Goal: Task Accomplishment & Management: Manage account settings

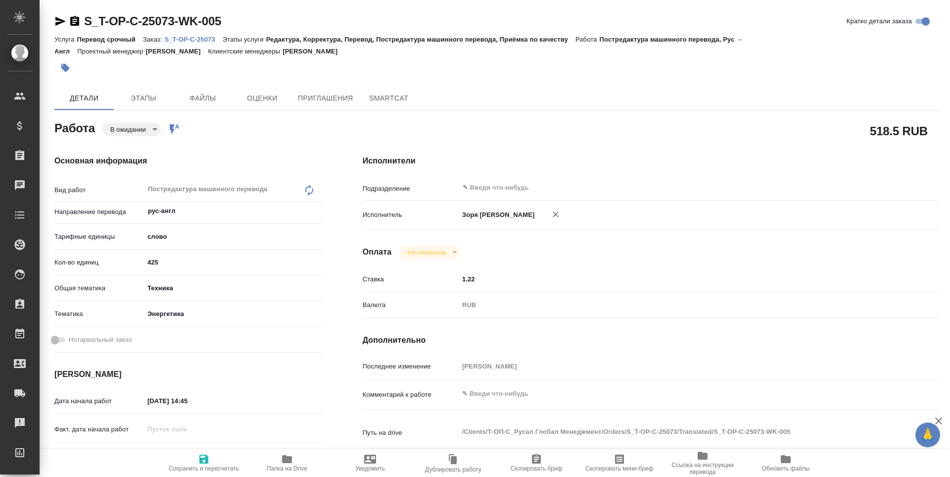
type textarea "x"
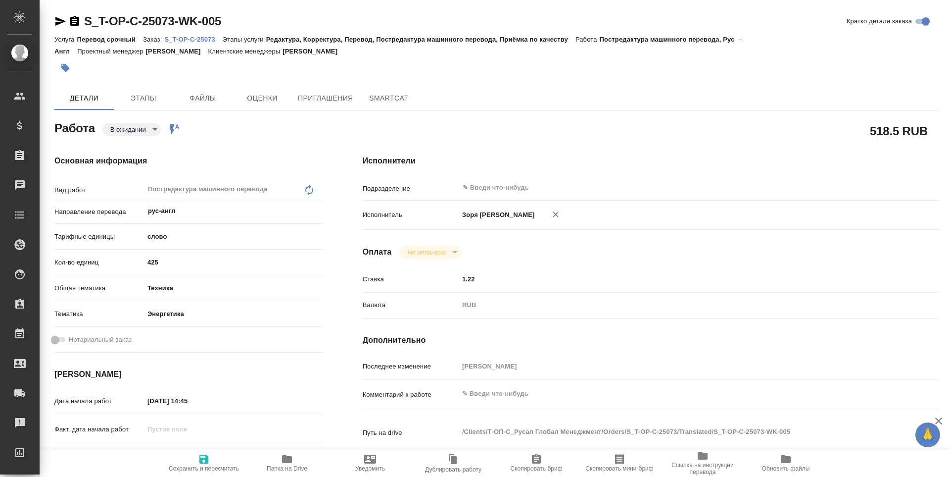
click at [133, 135] on body "🙏 .cls-1 fill:#fff; AWATERA Zoria Tatiana Клиенты Спецификации Заказы Чаты Todo…" at bounding box center [475, 238] width 950 height 477
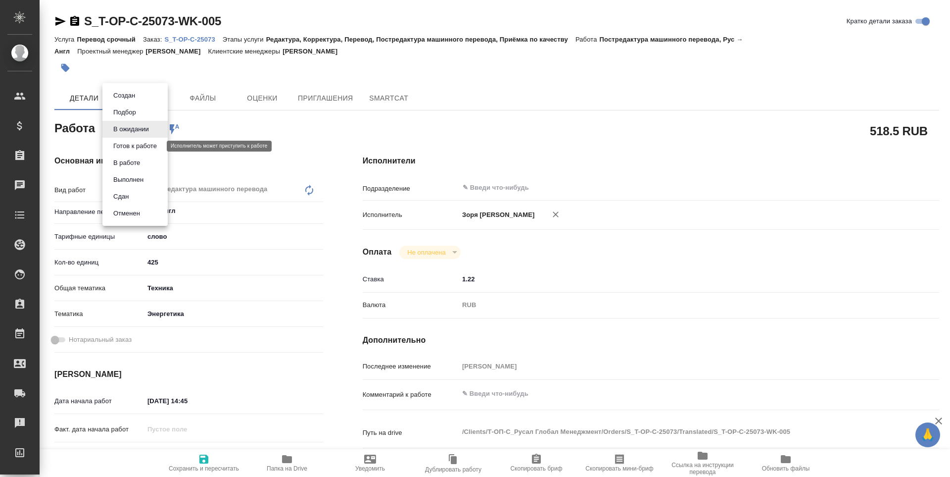
click at [128, 143] on button "Готов к работе" at bounding box center [134, 146] width 49 height 11
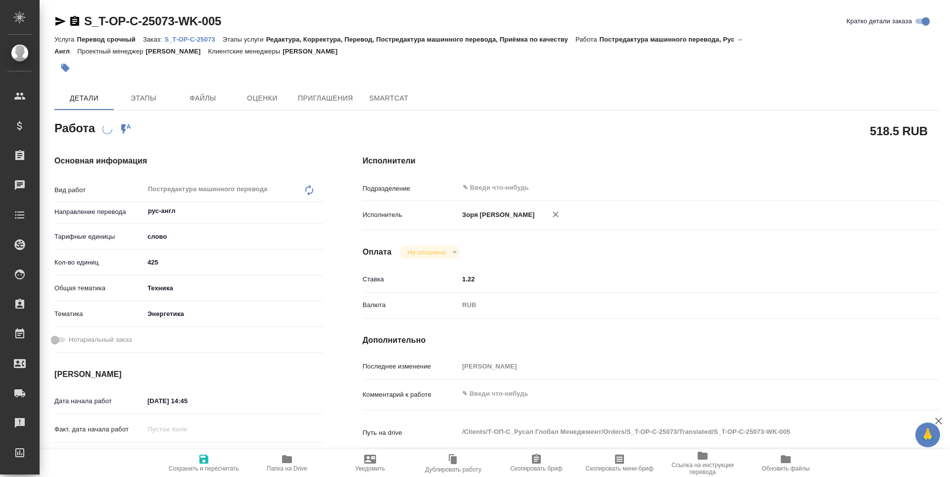
type textarea "x"
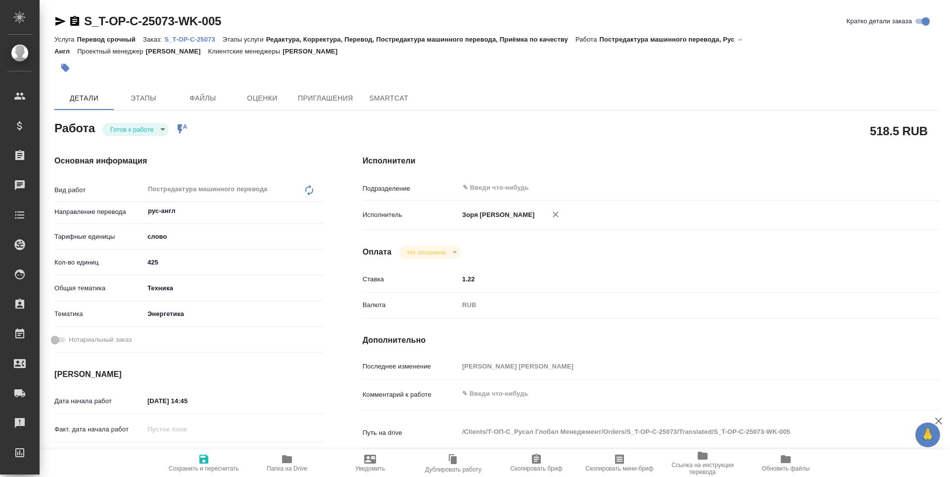
type textarea "x"
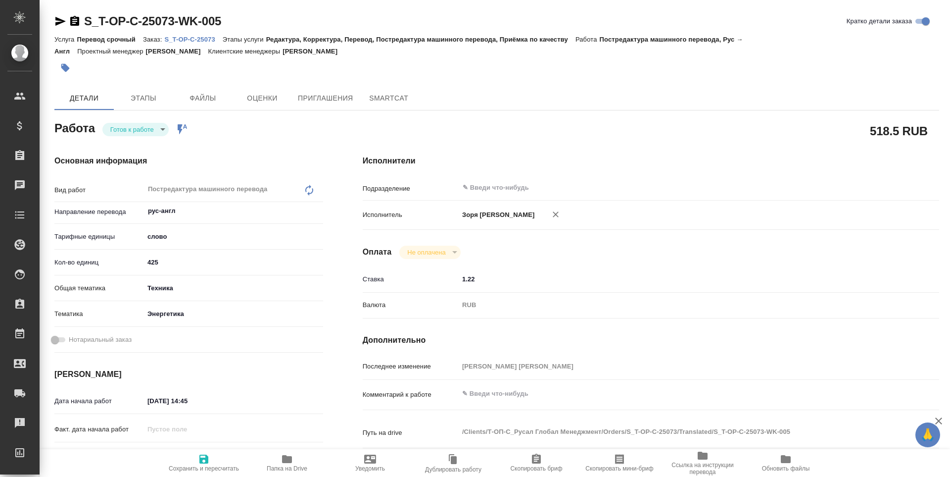
type textarea "x"
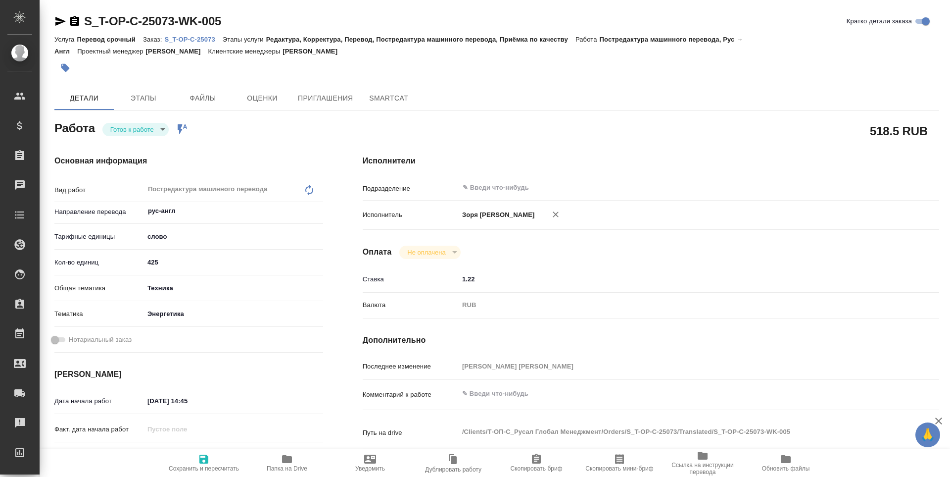
type textarea "x"
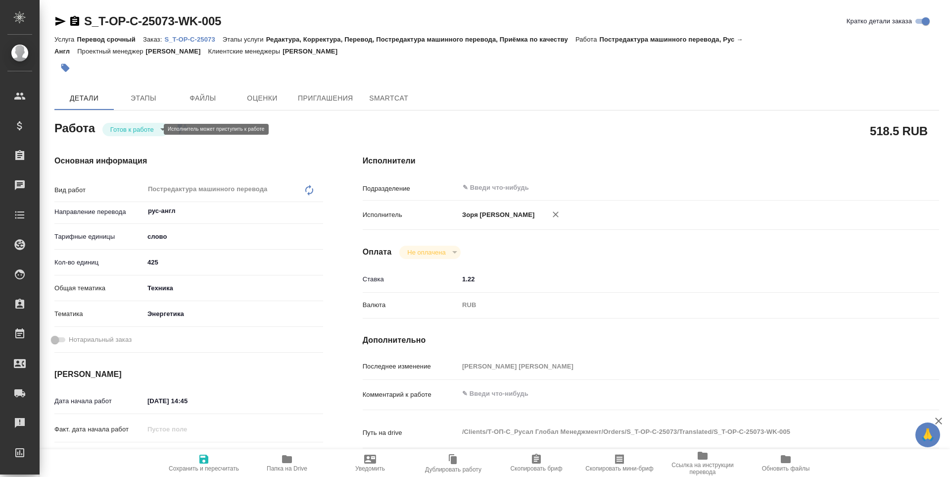
click at [137, 129] on body "🙏 .cls-1 fill:#fff; AWATERA Zoria Tatiana Клиенты Спецификации Заказы Чаты Todo…" at bounding box center [475, 238] width 950 height 477
type textarea "x"
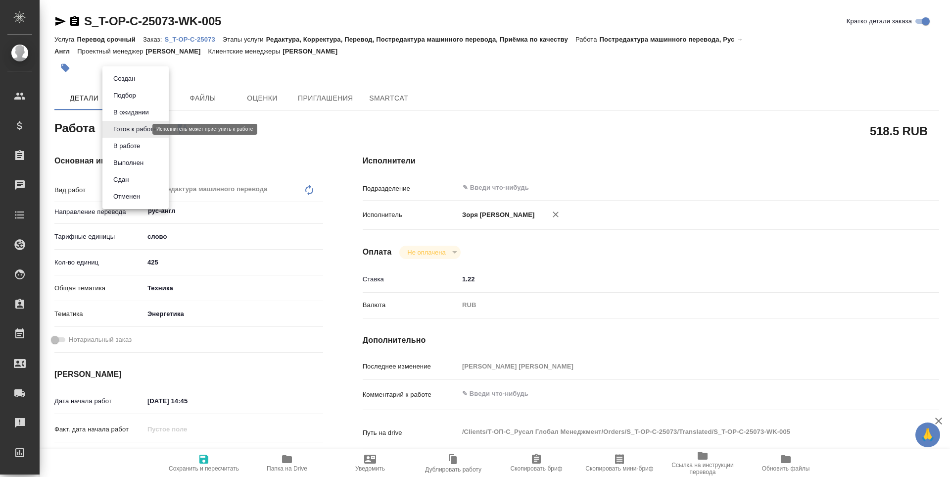
type textarea "x"
click at [138, 139] on li "В работе" at bounding box center [135, 146] width 66 height 17
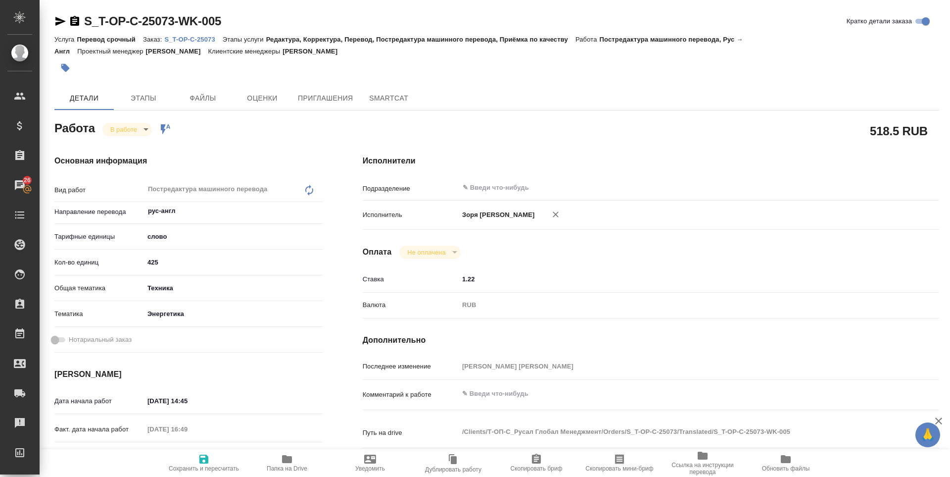
type textarea "x"
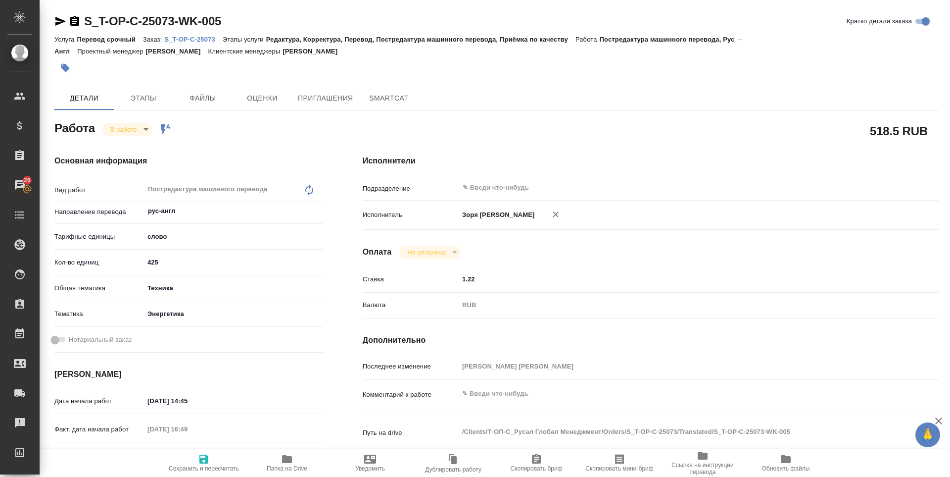
type textarea "x"
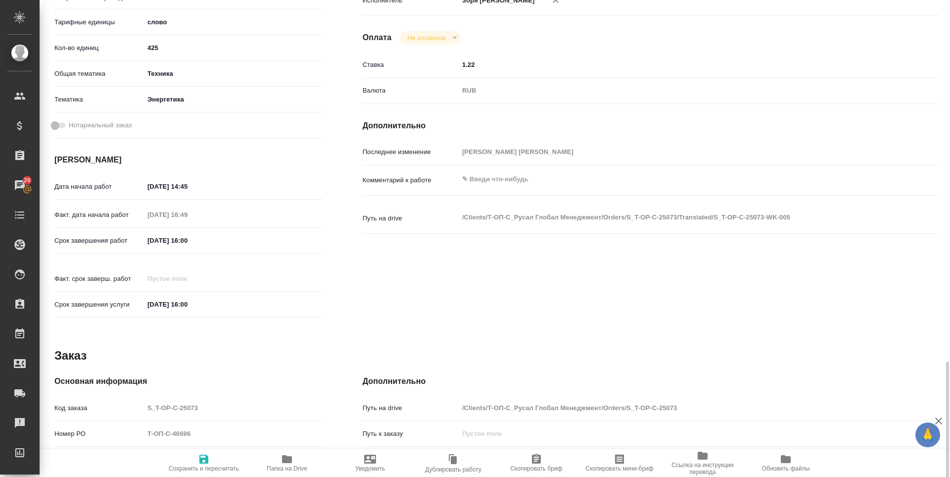
scroll to position [368, 0]
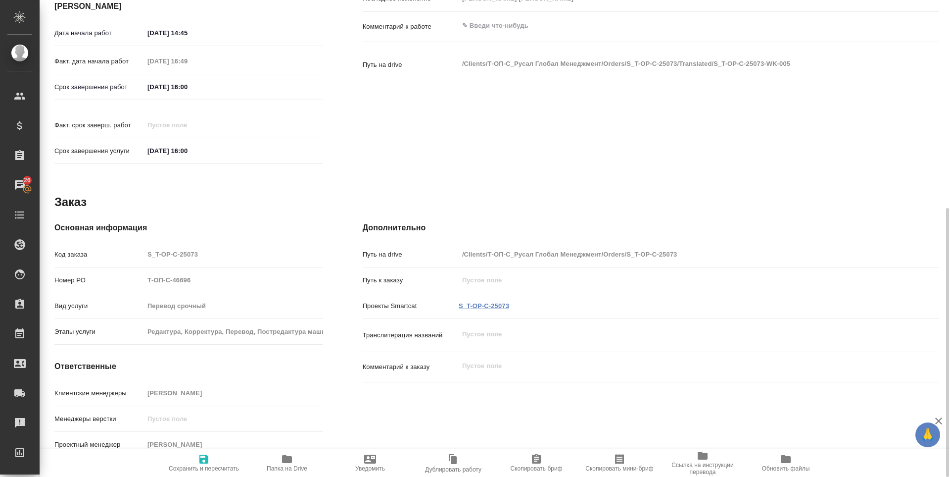
click at [484, 302] on link "S_T-OP-C-25073" at bounding box center [484, 305] width 50 height 7
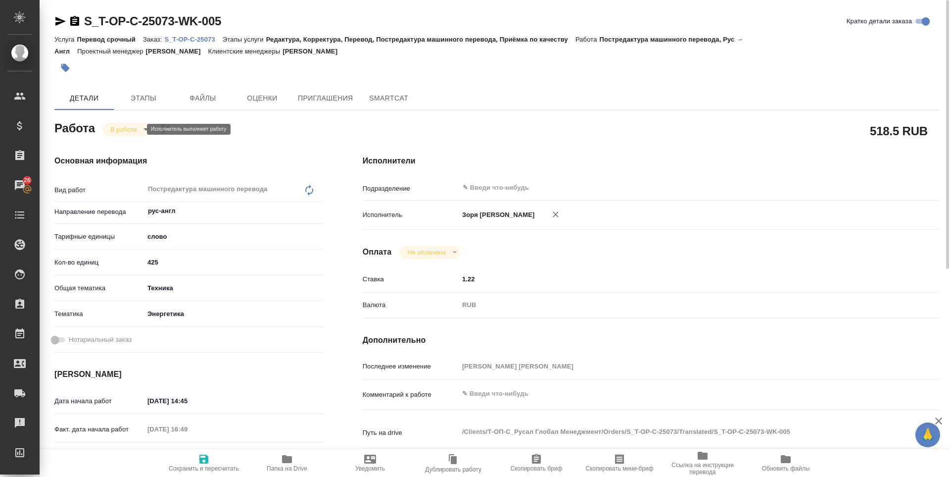
click at [131, 129] on body "🙏 .cls-1 fill:#fff; AWATERA Zoria Tatiana Клиенты Спецификации Заказы 26 Чаты T…" at bounding box center [475, 238] width 950 height 477
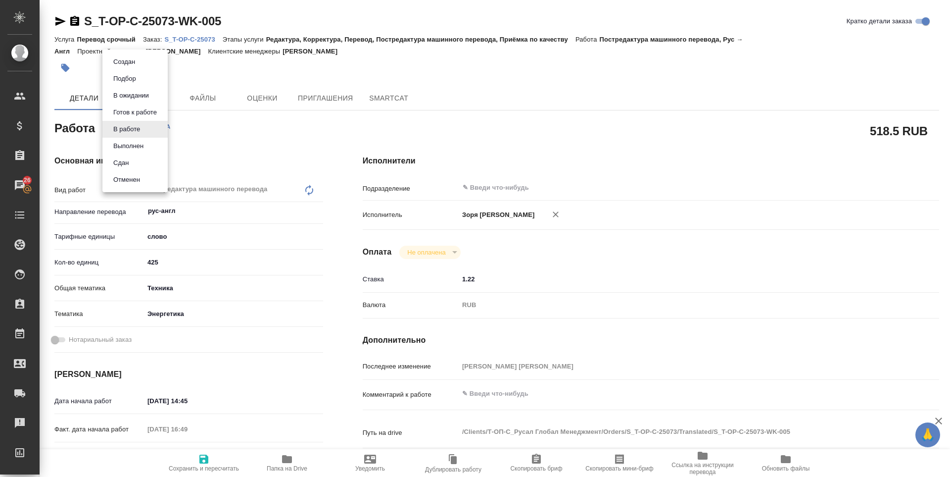
click at [127, 146] on button "Выполнен" at bounding box center [128, 146] width 36 height 11
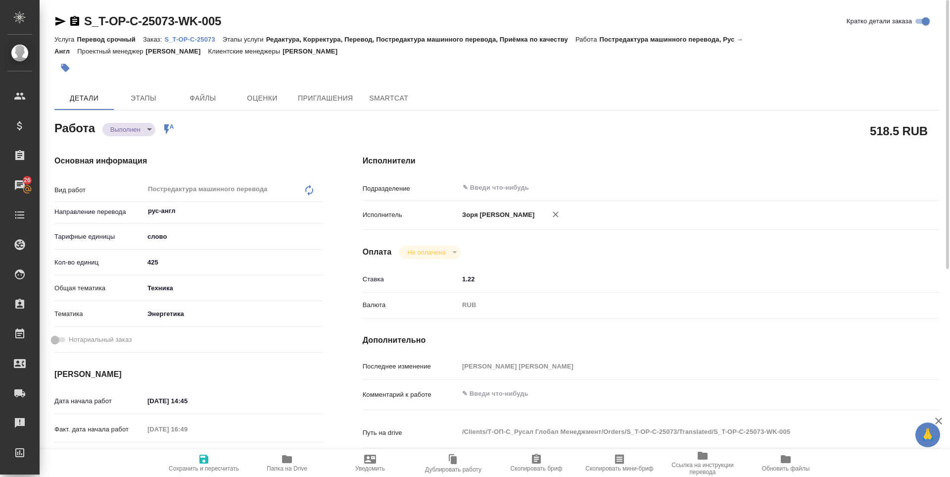
type textarea "x"
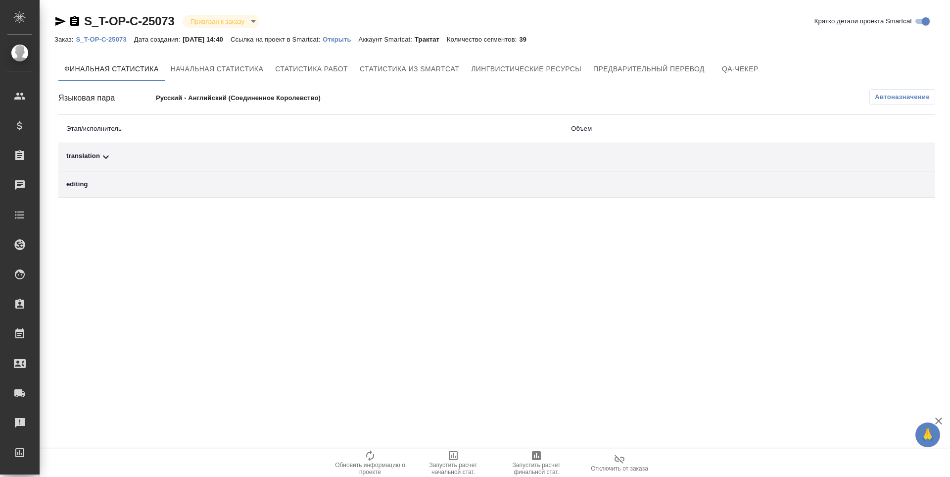
click at [94, 154] on div "translation" at bounding box center [310, 157] width 489 height 12
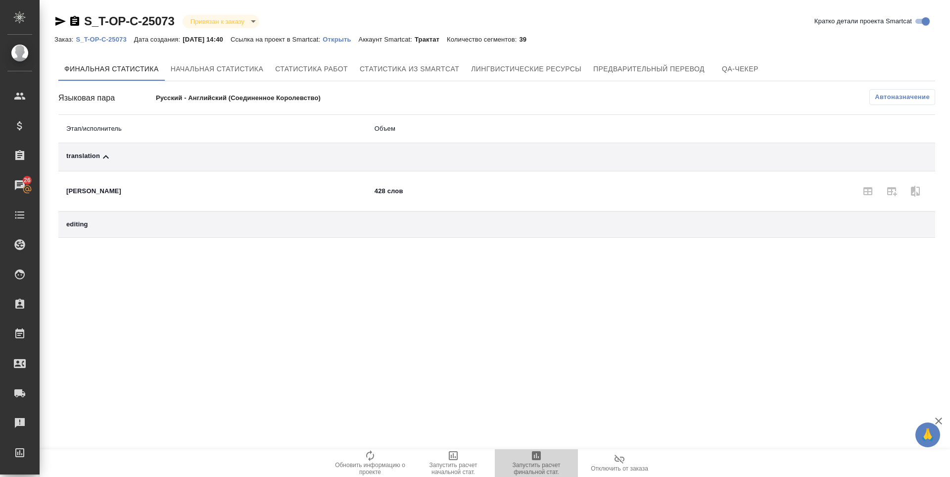
click at [534, 461] on span "Запустить расчет финальной стат." at bounding box center [536, 468] width 71 height 14
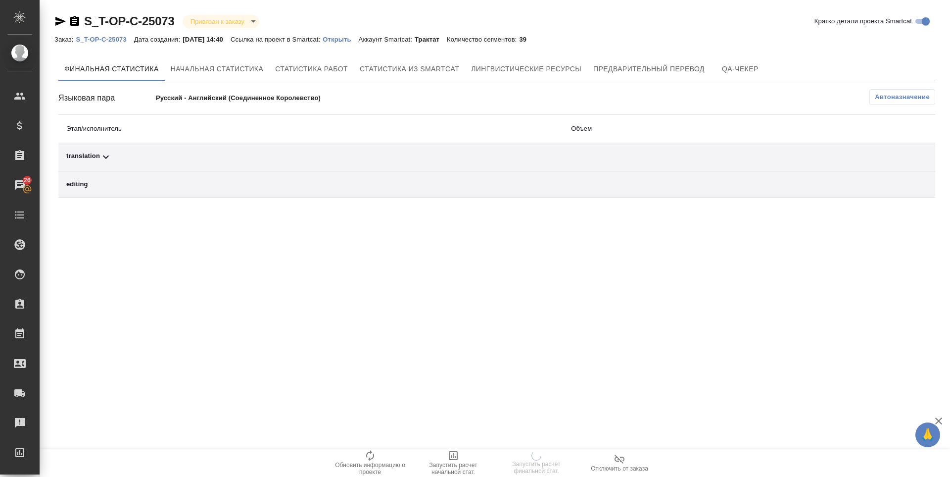
click at [105, 154] on icon at bounding box center [106, 157] width 12 height 12
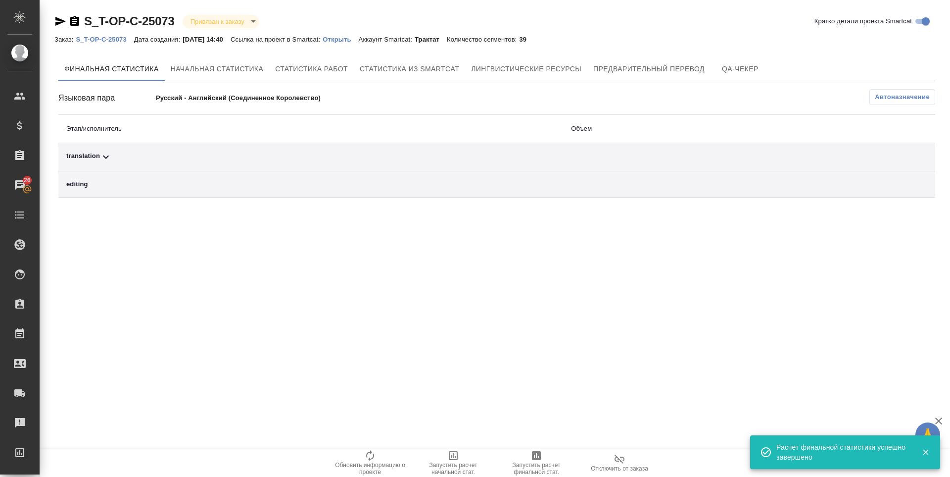
click at [102, 159] on icon at bounding box center [106, 157] width 12 height 12
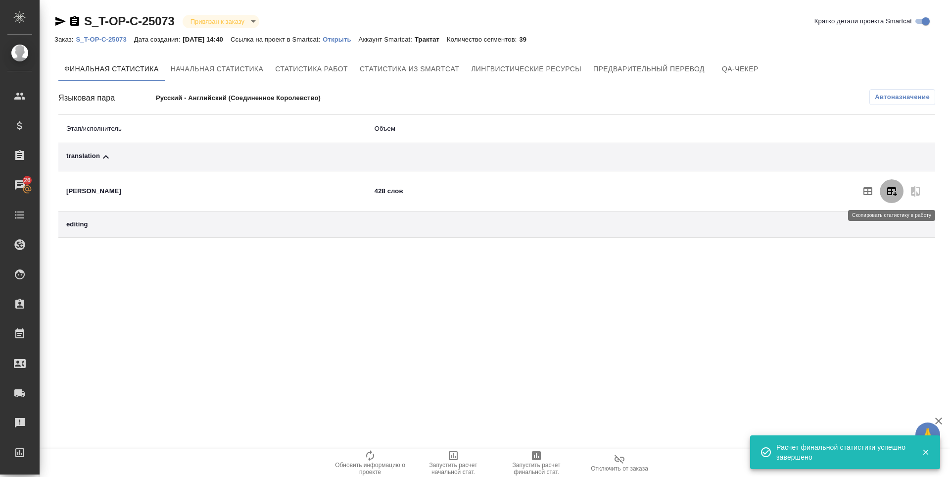
click at [890, 186] on icon "button" at bounding box center [892, 191] width 12 height 12
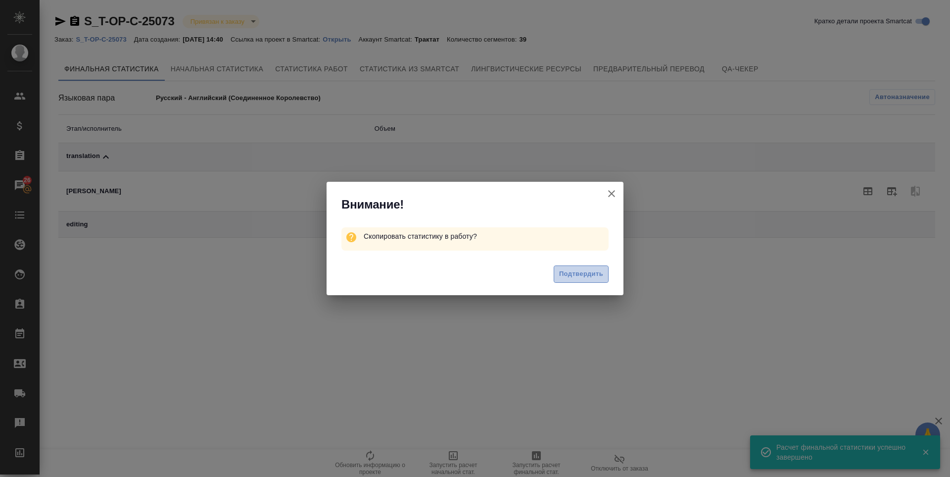
click at [568, 282] on button "Подтвердить" at bounding box center [581, 273] width 55 height 17
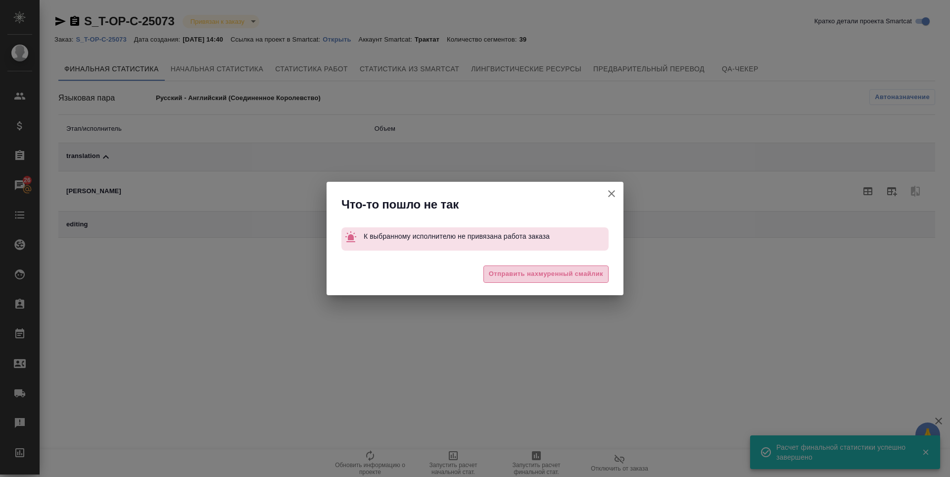
click at [568, 282] on button "Отправить нахмуренный смайлик" at bounding box center [545, 273] width 125 height 17
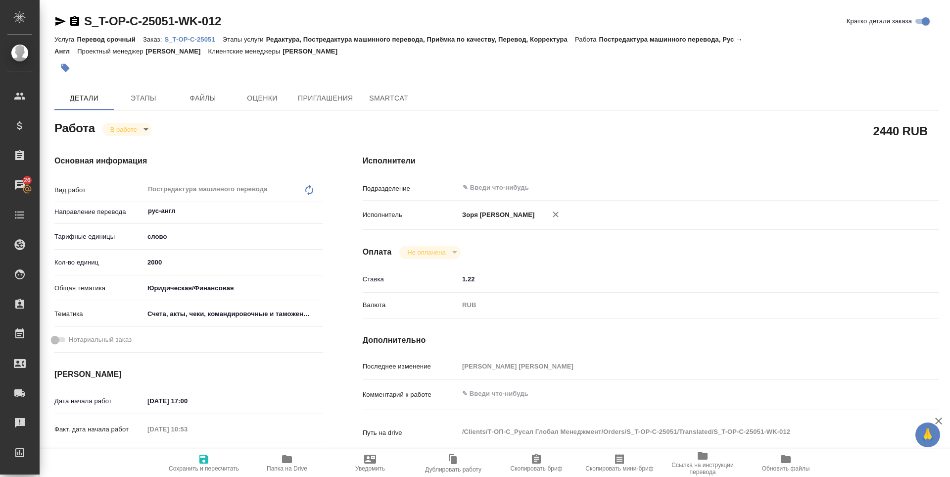
scroll to position [383, 0]
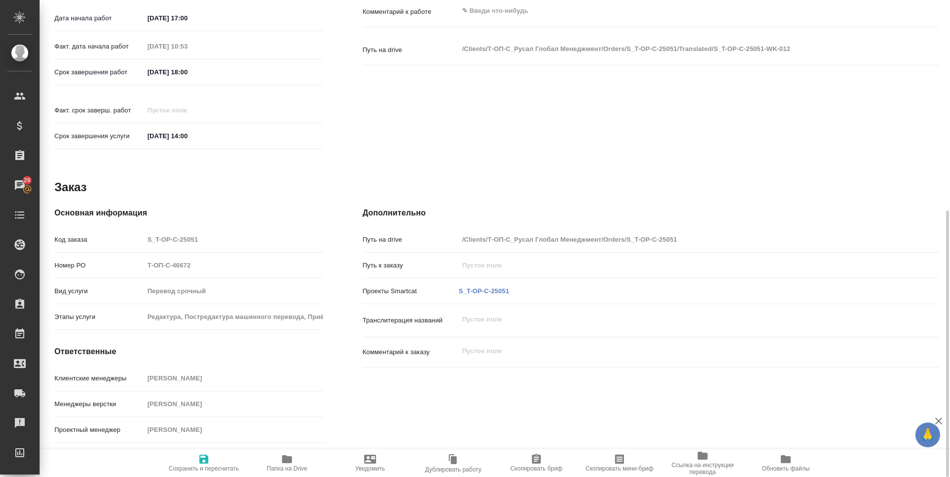
click at [285, 454] on icon "button" at bounding box center [287, 459] width 12 height 12
click at [485, 287] on link "S_T-OP-C-25051" at bounding box center [484, 290] width 50 height 7
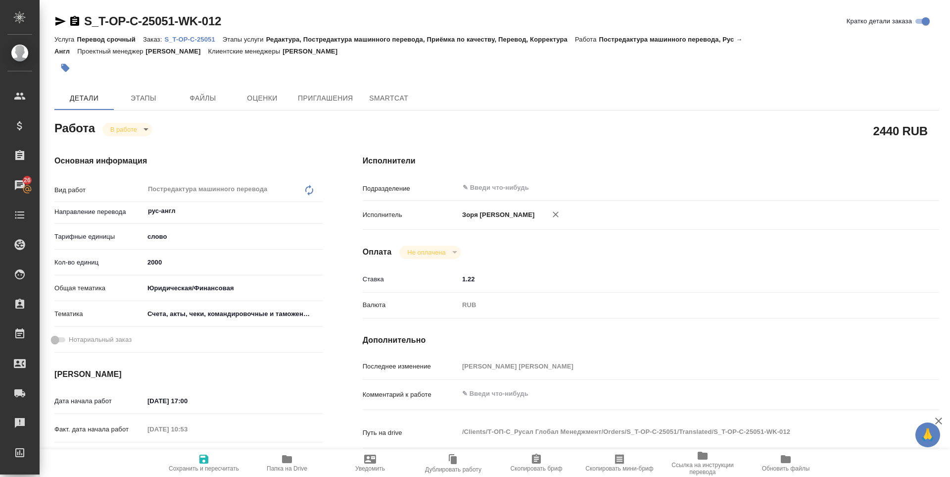
scroll to position [214, 0]
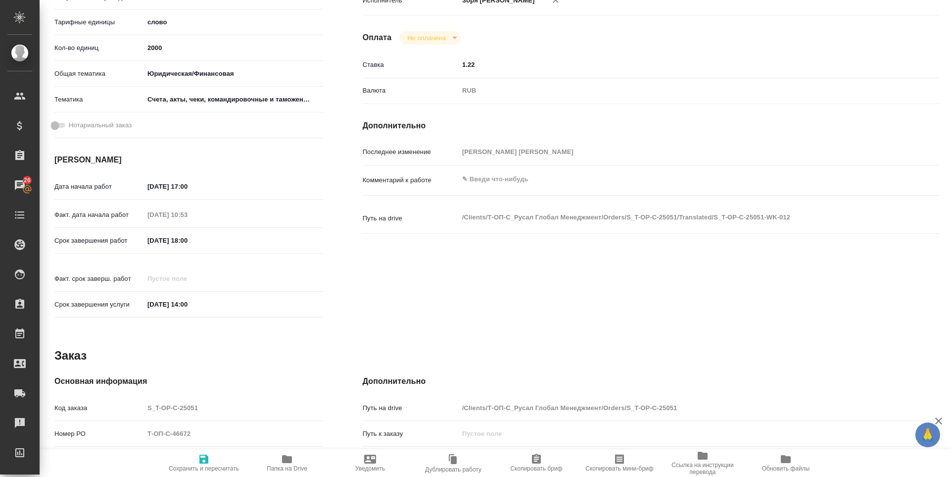
click at [198, 462] on icon "button" at bounding box center [204, 459] width 12 height 12
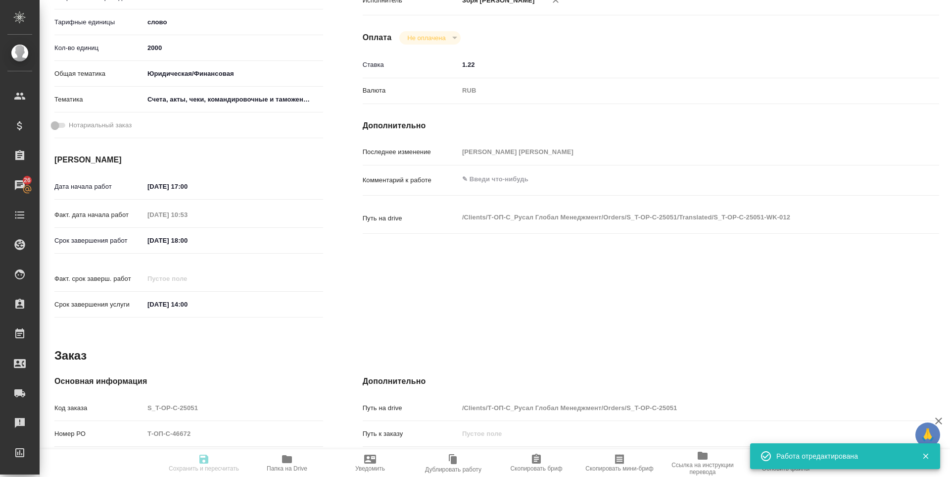
type input "inProgress"
type input "рус-англ"
type input "5a8b1489cc6b4906c91bfd90"
type input "2000"
type input "yr-fn"
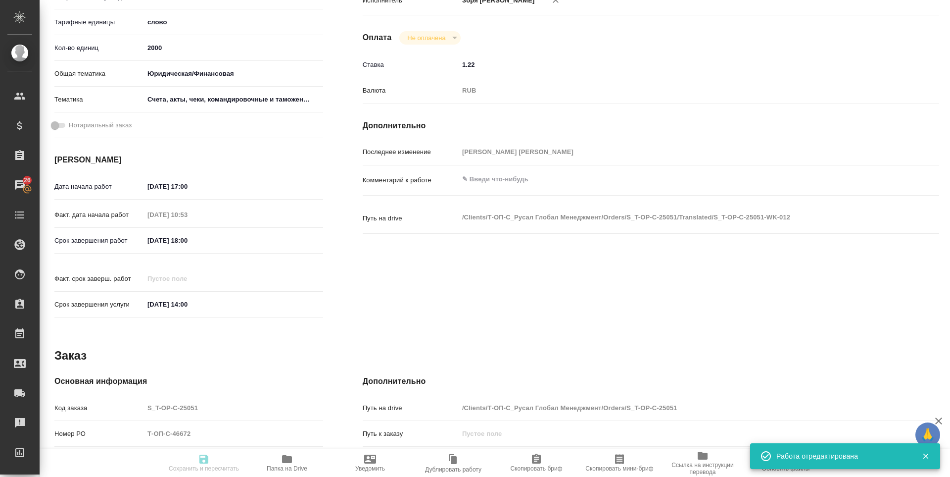
type input "5f647205b73bc97568ca66c0"
type input "09.09.2025 17:00"
type input "10.09.2025 10:53"
type input "11.09.2025 18:00"
type input "12.09.2025 14:00"
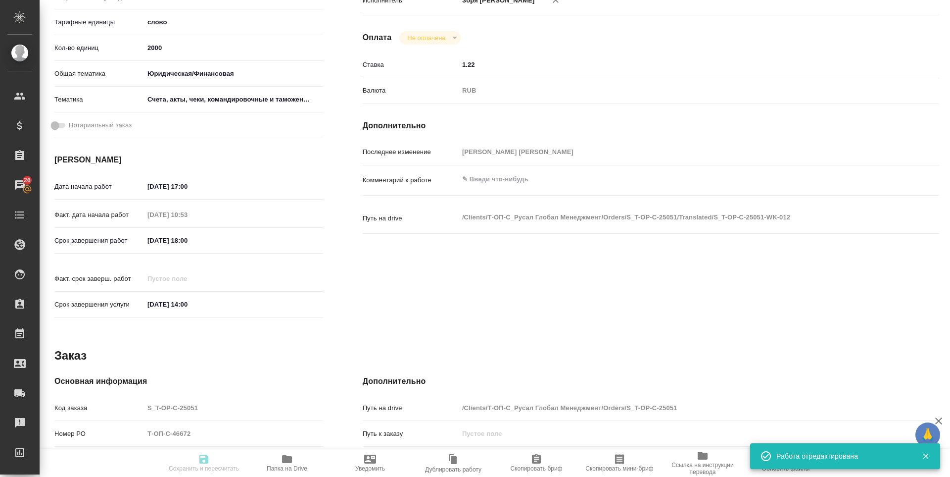
type input "notPayed"
type input "1.22"
type input "RUB"
type input "Зоря Татьяна"
type input "S_T-OP-C-25051"
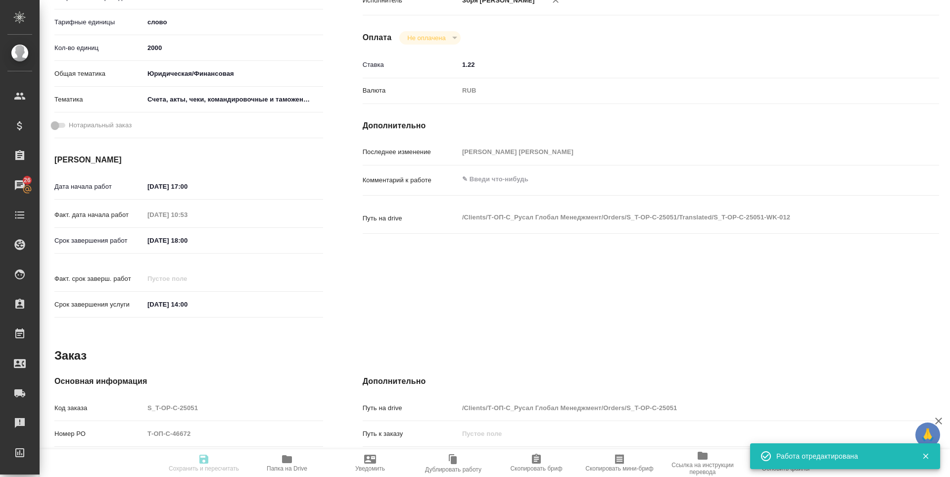
type input "Т-ОП-С-46672"
type input "Перевод срочный"
type input "Редактура, Постредактура машинного перевода, Приёмка по качеству, Перевод, Корр…"
type input "Горленко Юлия"
type input "Оксютович Ирина"
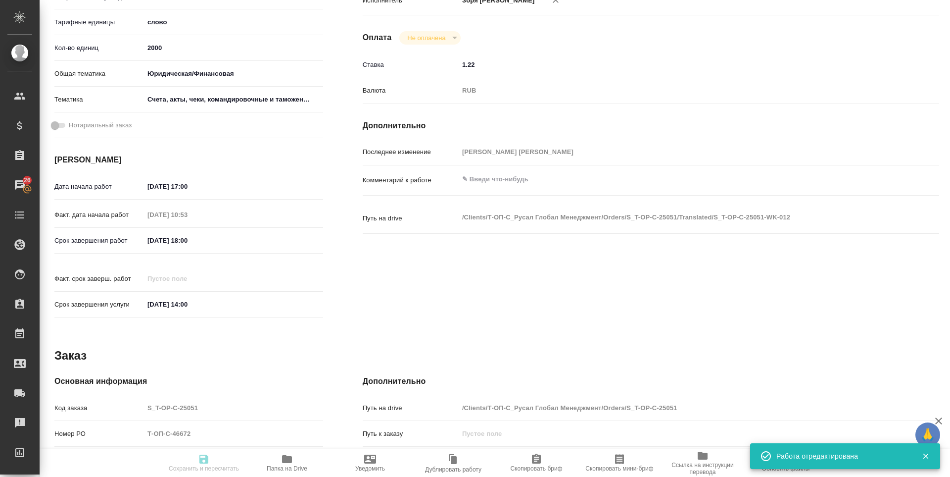
type input "/Clients/Т-ОП-С_Русал Глобал Менеджмент/Orders/S_T-OP-C-25051"
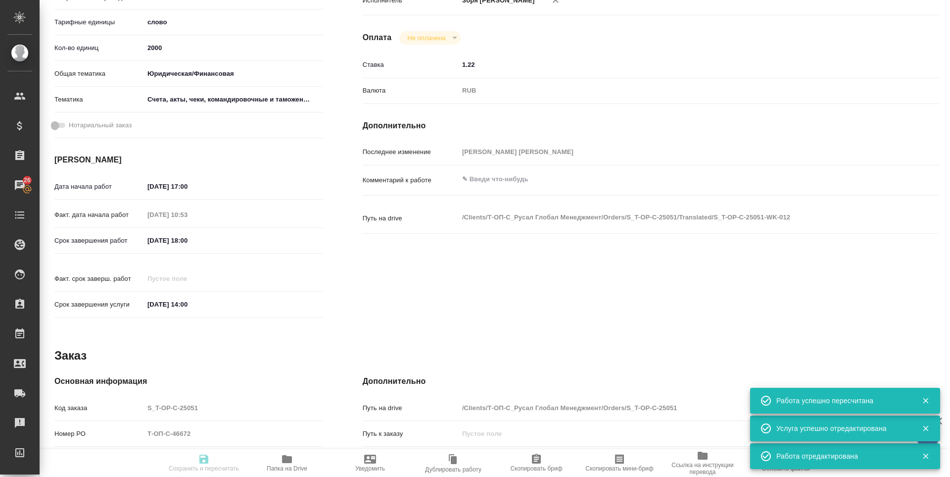
type input "inProgress"
type input "рус-англ"
type input "5a8b1489cc6b4906c91bfd90"
type input "2000"
type input "yr-fn"
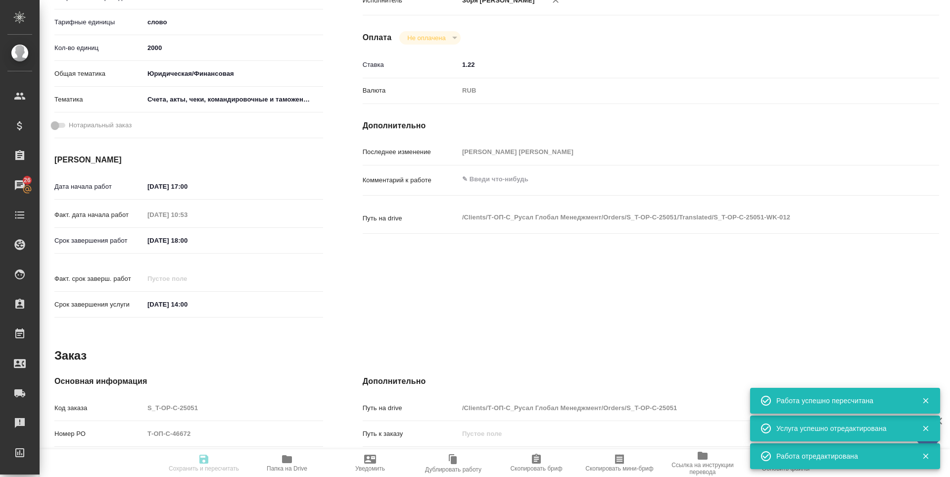
type input "5f647205b73bc97568ca66c0"
type input "09.09.2025 17:00"
type input "10.09.2025 10:53"
type input "11.09.2025 18:00"
type input "12.09.2025 14:00"
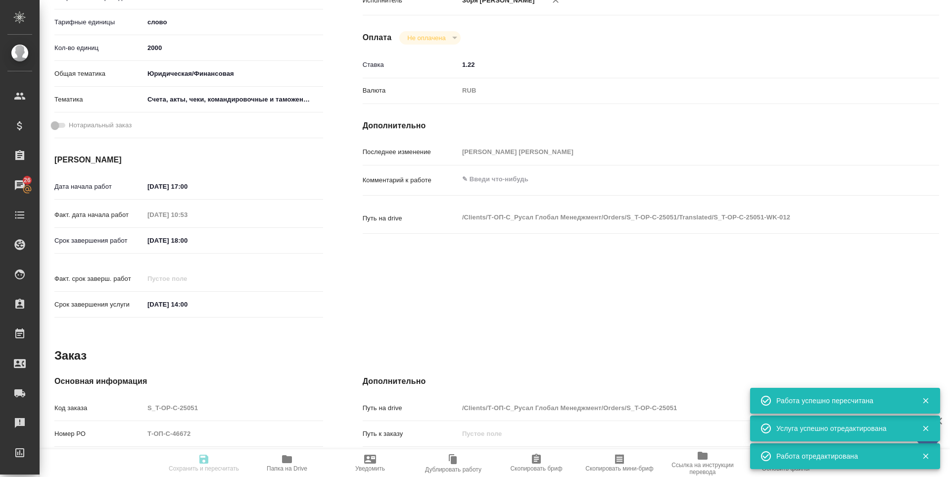
type input "notPayed"
type input "1.22"
type input "RUB"
type input "[PERSON_NAME] [PERSON_NAME]"
type input "S_T-OP-C-25051"
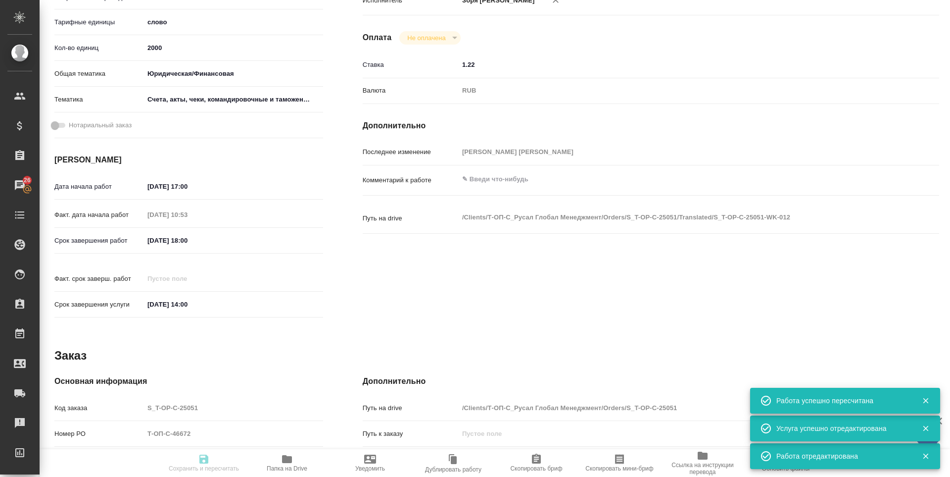
type input "Т-ОП-С-46672"
type input "Перевод срочный"
type input "Редактура, Постредактура машинного перевода, Приёмка по качеству, Перевод, Корр…"
type input "Горленко Юлия"
type input "Оксютович Ирина"
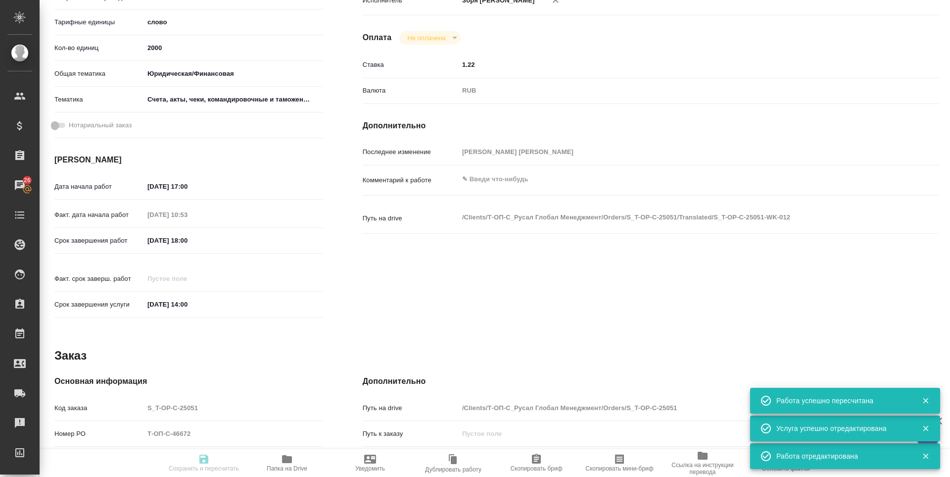
type input "/Clients/Т-ОП-С_Русал Глобал Менеджмент/Orders/S_T-OP-C-25051"
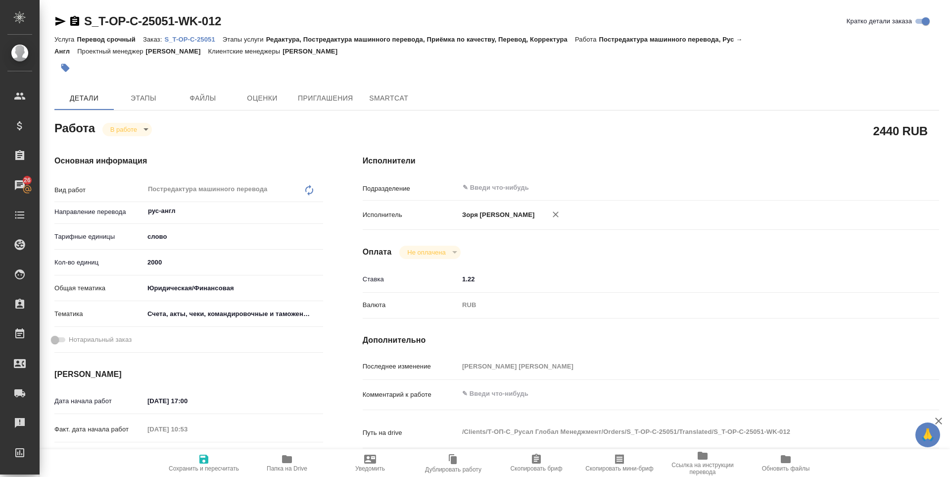
click at [204, 474] on button "Сохранить и пересчитать" at bounding box center [203, 463] width 83 height 28
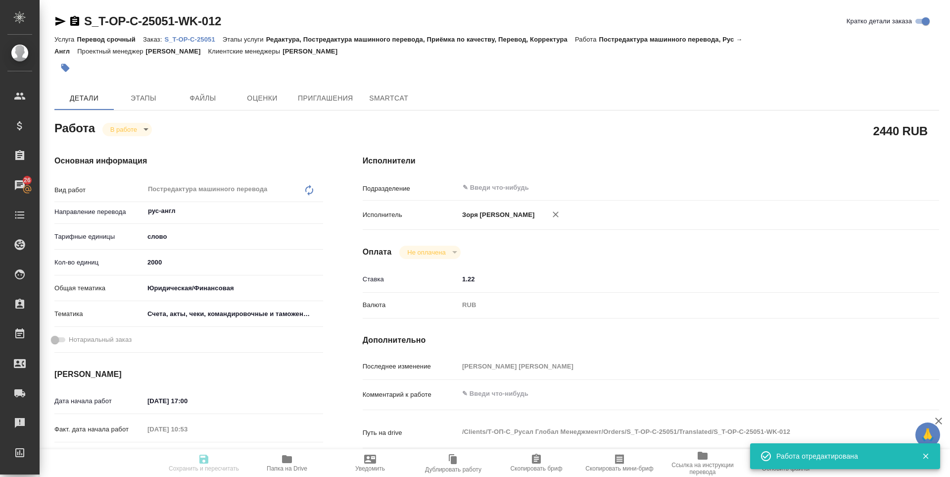
type input "inProgress"
type input "рус-англ"
type input "5a8b1489cc6b4906c91bfd90"
type input "2000"
type input "yr-fn"
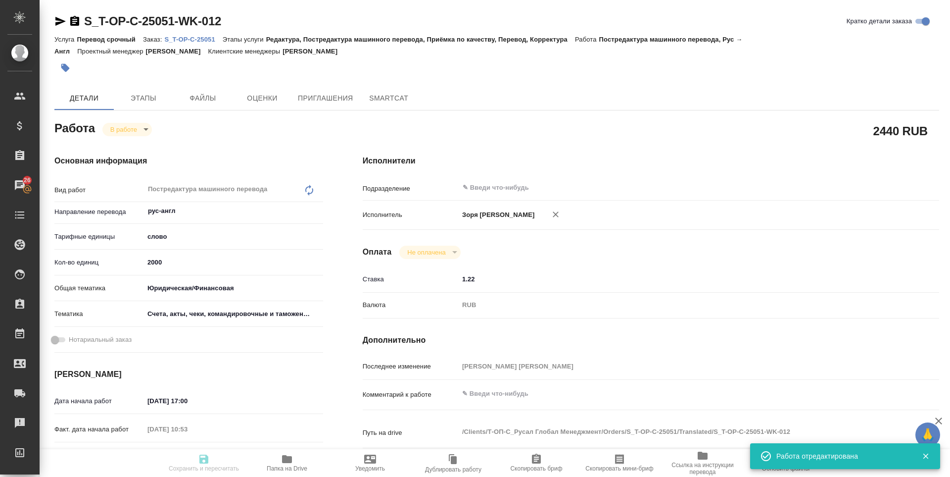
type input "5f647205b73bc97568ca66c0"
type input "09.09.2025 17:00"
type input "10.09.2025 10:53"
type input "11.09.2025 18:00"
type input "12.09.2025 14:00"
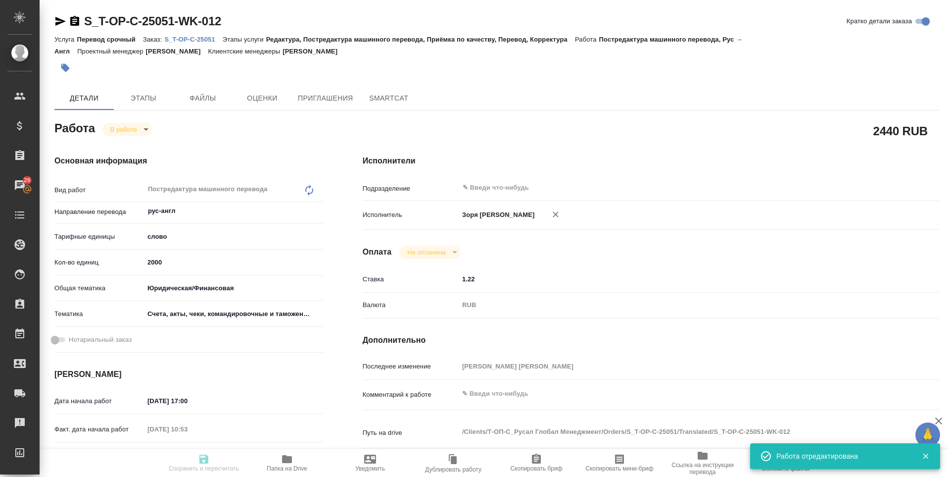
type input "notPayed"
type input "1.22"
type input "RUB"
type input "Зоря Татьяна"
type input "S_T-OP-C-25051"
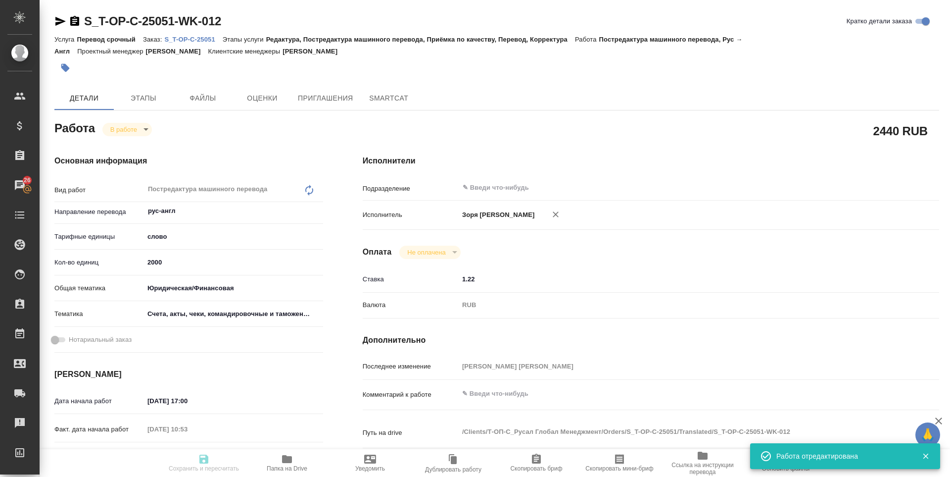
type input "Т-ОП-С-46672"
type input "Перевод срочный"
type input "Редактура, Постредактура машинного перевода, Приёмка по качеству, Перевод, Корр…"
type input "Горленко Юлия"
type input "[PERSON_NAME]"
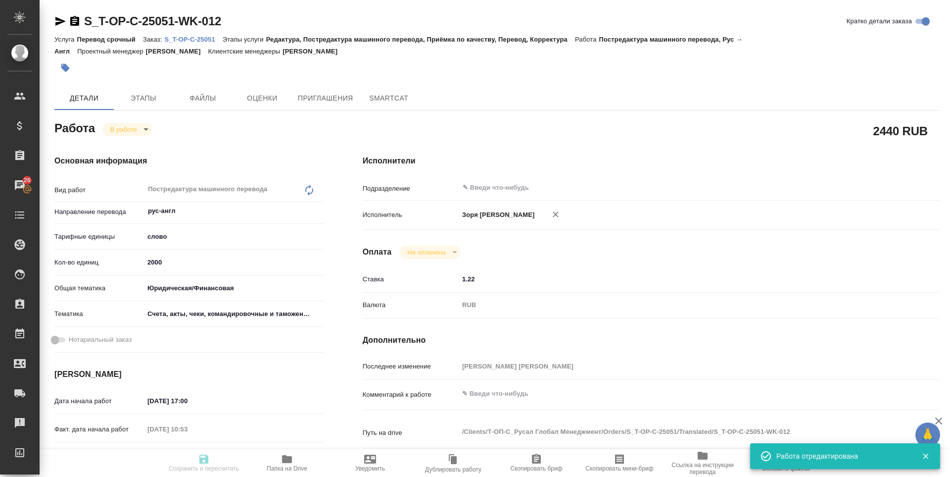
type input "/Clients/Т-ОП-С_Русал Глобал Менеджмент/Orders/S_T-OP-C-25051"
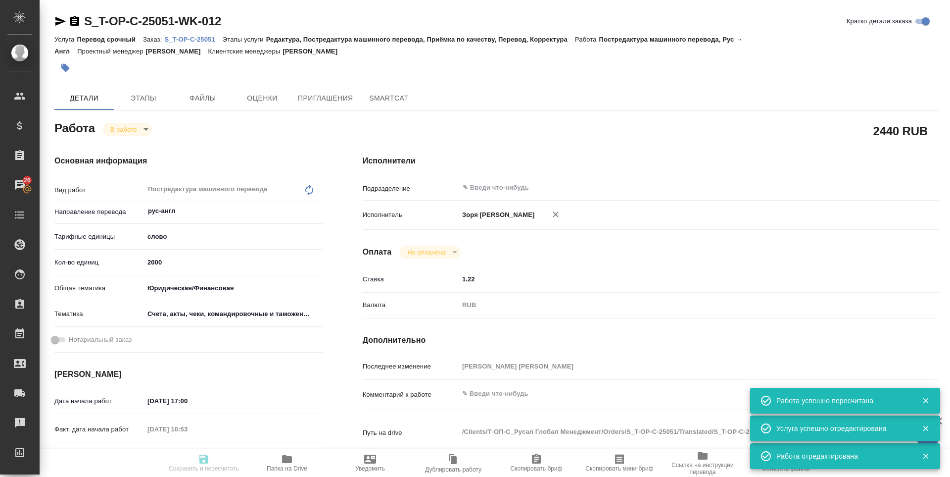
type input "inProgress"
type input "рус-англ"
type input "5a8b1489cc6b4906c91bfd90"
type input "2000"
type input "yr-fn"
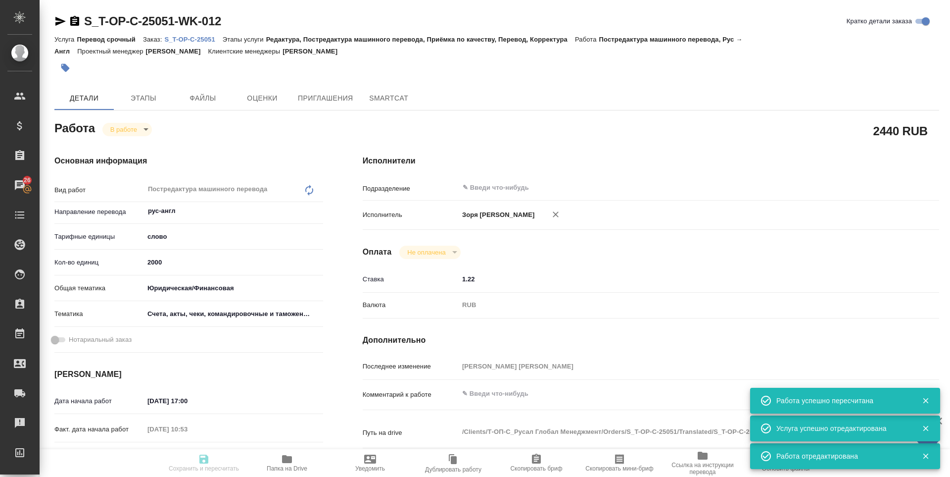
type input "5f647205b73bc97568ca66c0"
type input "09.09.2025 17:00"
type input "10.09.2025 10:53"
type input "11.09.2025 18:00"
type input "12.09.2025 14:00"
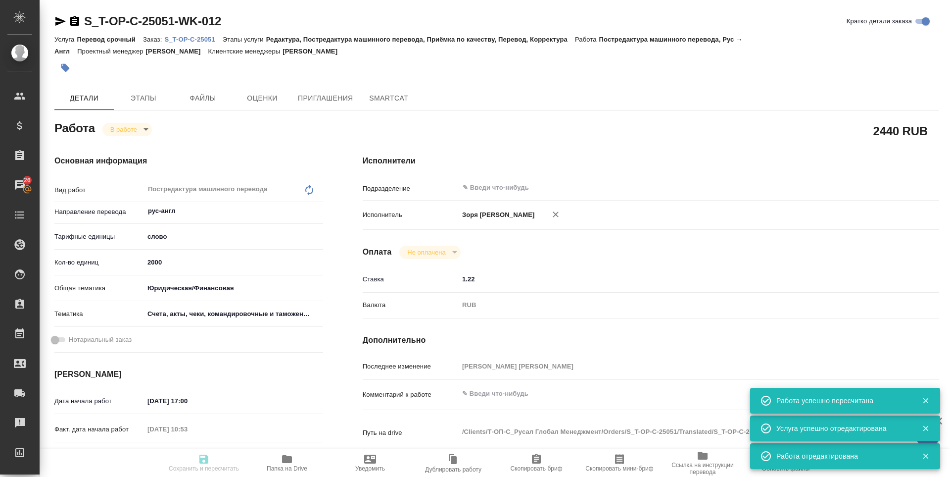
type input "notPayed"
type input "1.22"
type input "RUB"
type input "[PERSON_NAME] [PERSON_NAME]"
type input "S_T-OP-C-25051"
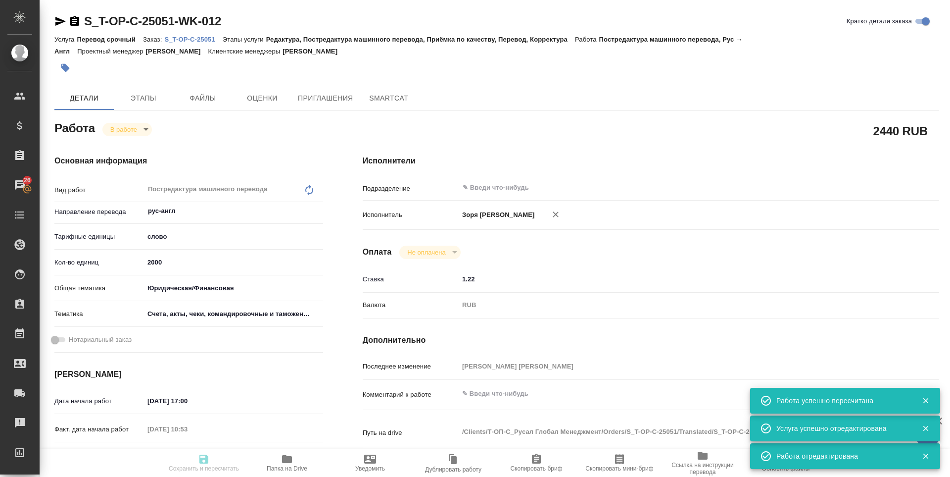
type input "Т-ОП-С-46672"
type input "Перевод срочный"
type input "Редактура, Постредактура машинного перевода, Приёмка по качеству, Перевод, Корр…"
type input "Горленко Юлия"
type input "[PERSON_NAME]"
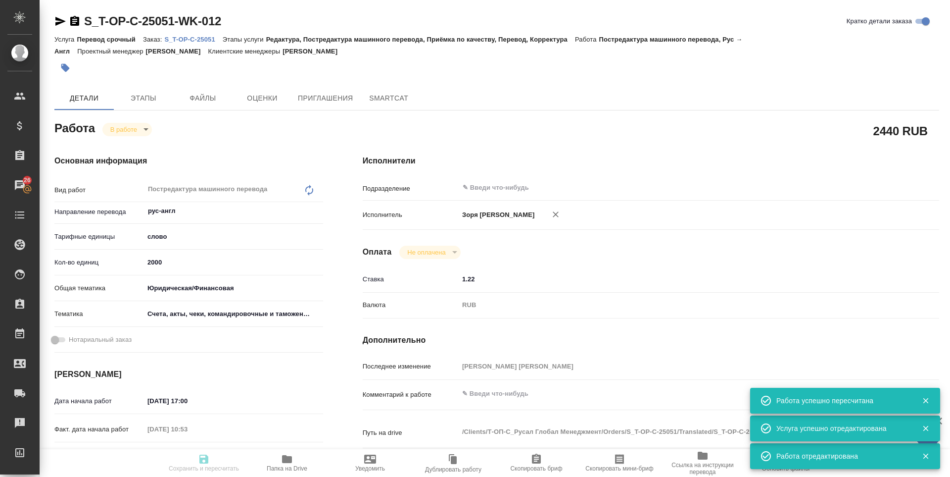
type input "/Clients/Т-ОП-С_Русал Глобал Менеджмент/Orders/S_T-OP-C-25051"
click at [285, 460] on icon "button" at bounding box center [287, 459] width 10 height 8
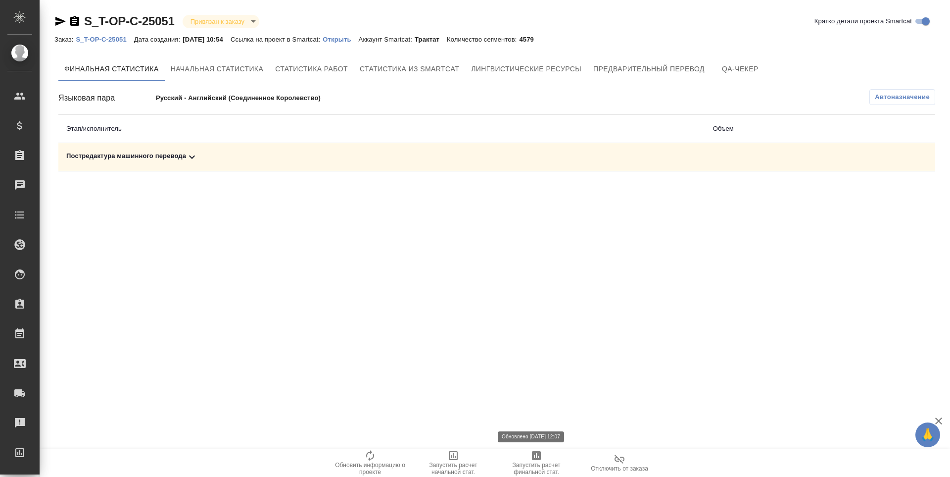
click at [540, 473] on span "Запустить расчет финальной стат." at bounding box center [536, 468] width 71 height 14
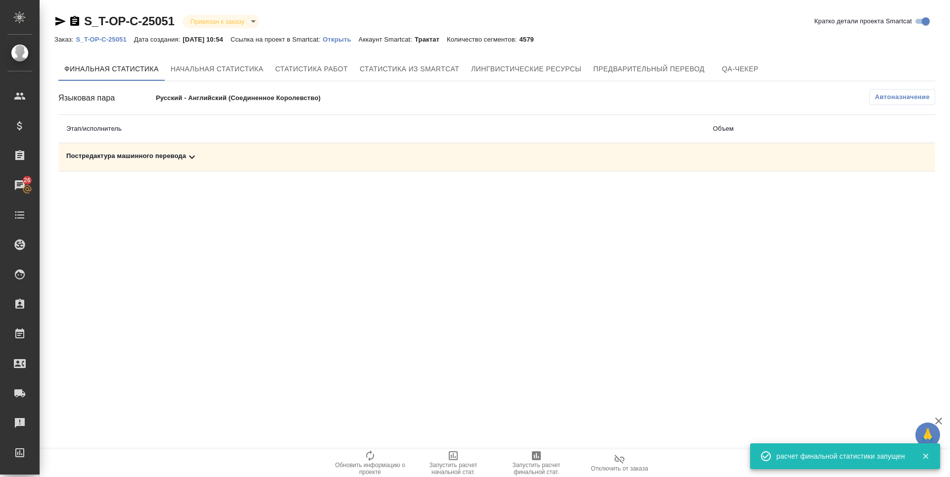
click at [112, 155] on div "Постредактура машинного перевода" at bounding box center [381, 157] width 631 height 12
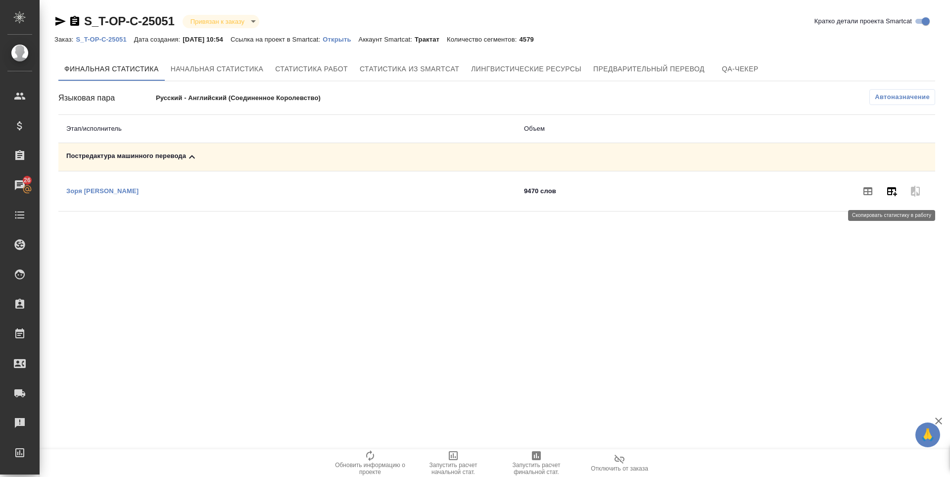
click at [894, 193] on icon "button" at bounding box center [892, 191] width 10 height 9
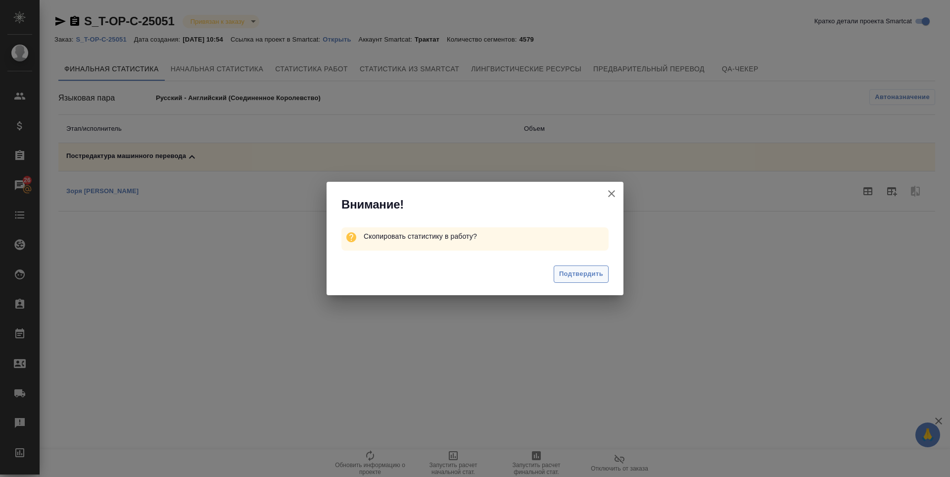
click at [587, 276] on span "Подтвердить" at bounding box center [581, 273] width 44 height 11
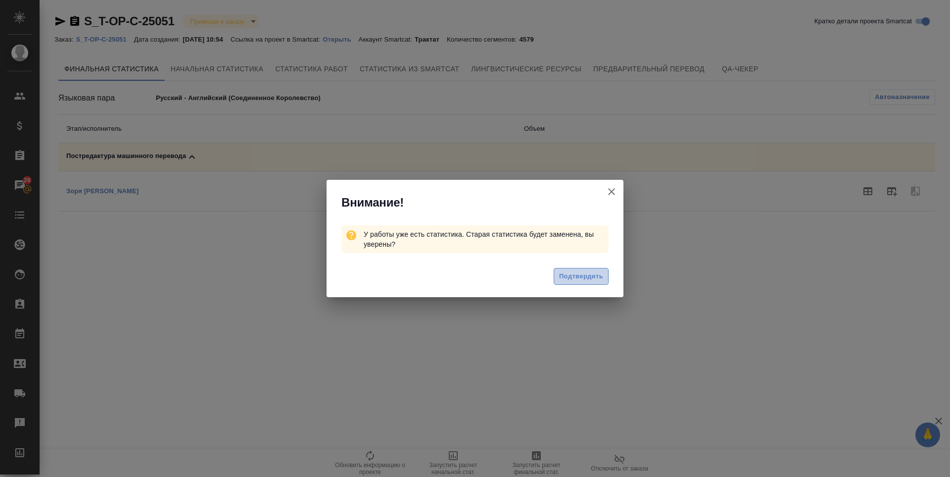
click at [587, 276] on span "Подтвердить" at bounding box center [581, 276] width 44 height 11
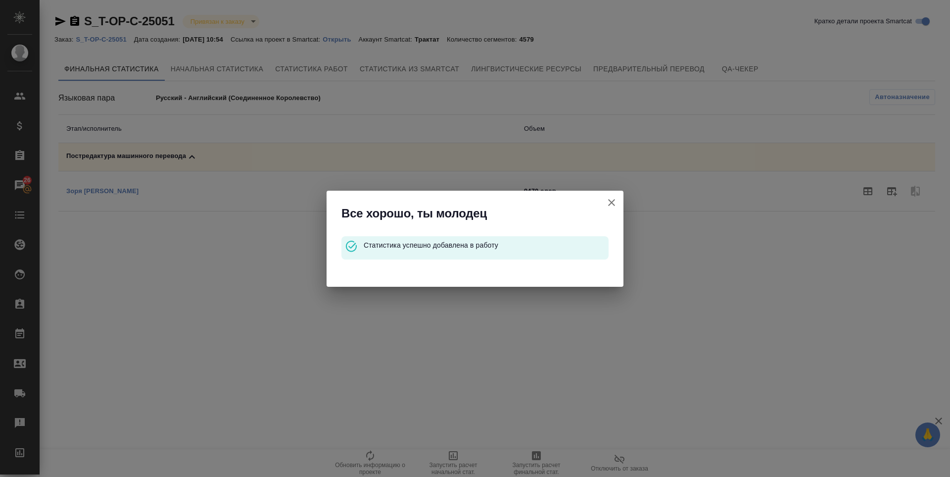
click at [610, 201] on icon "button" at bounding box center [612, 202] width 12 height 12
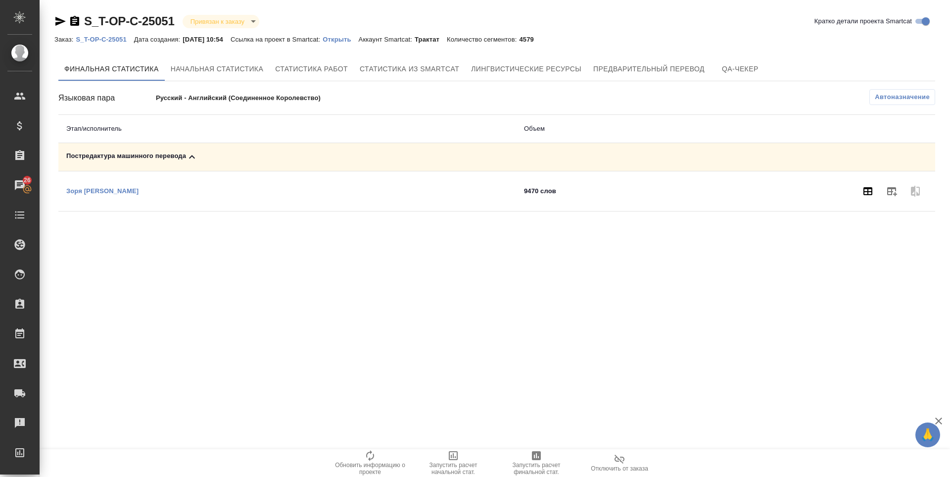
click at [873, 184] on button "button" at bounding box center [868, 191] width 24 height 24
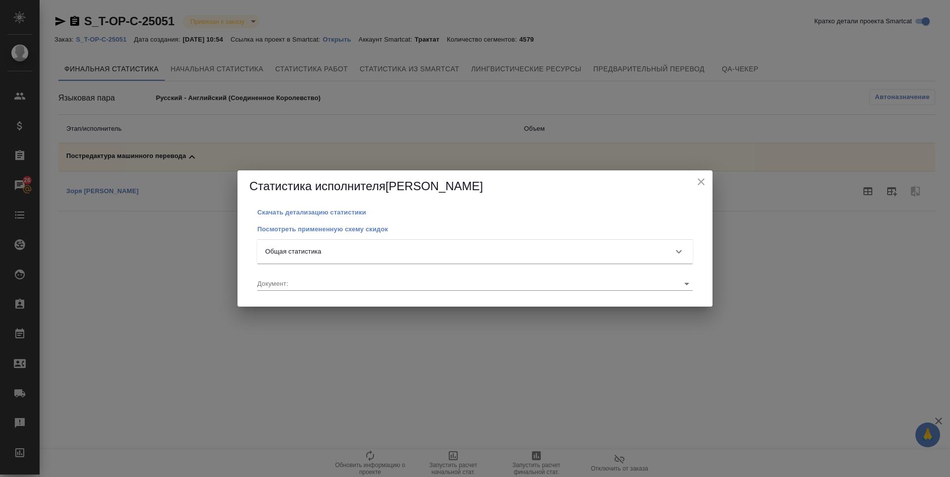
click at [353, 249] on div "Общая статистика" at bounding box center [466, 251] width 402 height 10
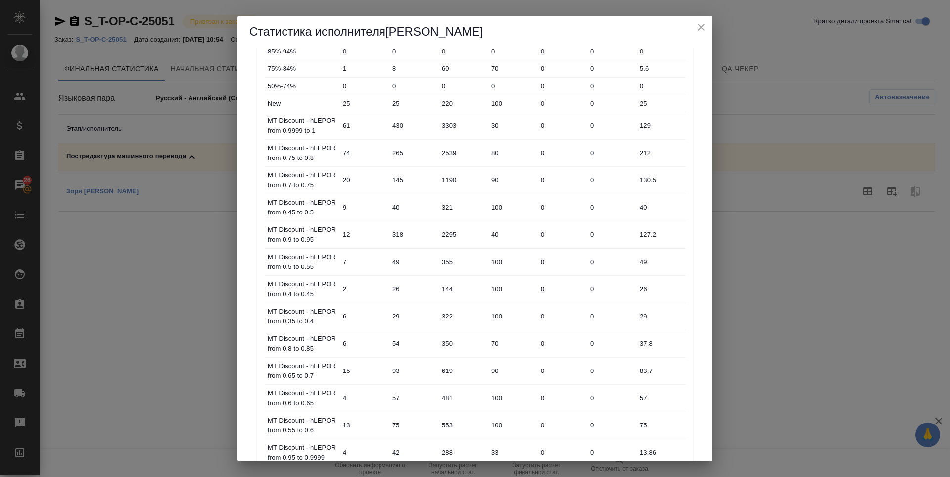
scroll to position [429, 0]
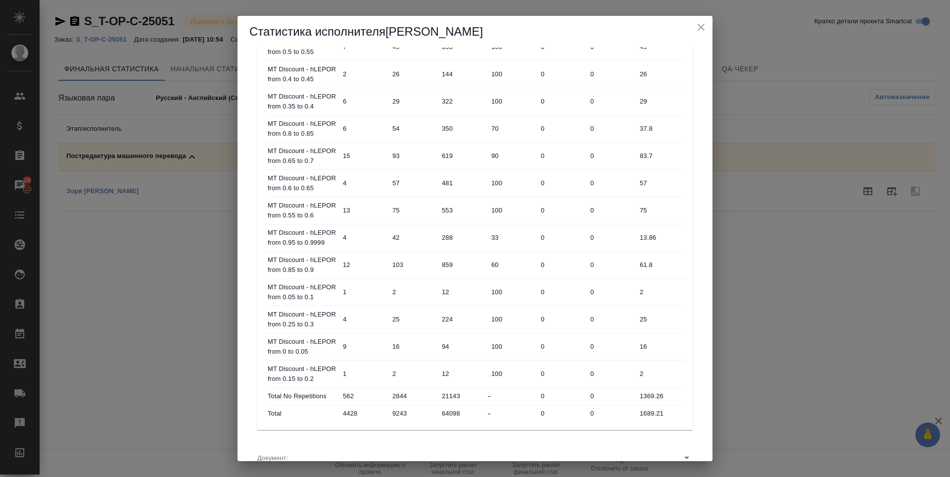
click at [705, 28] on icon "close" at bounding box center [701, 27] width 12 height 12
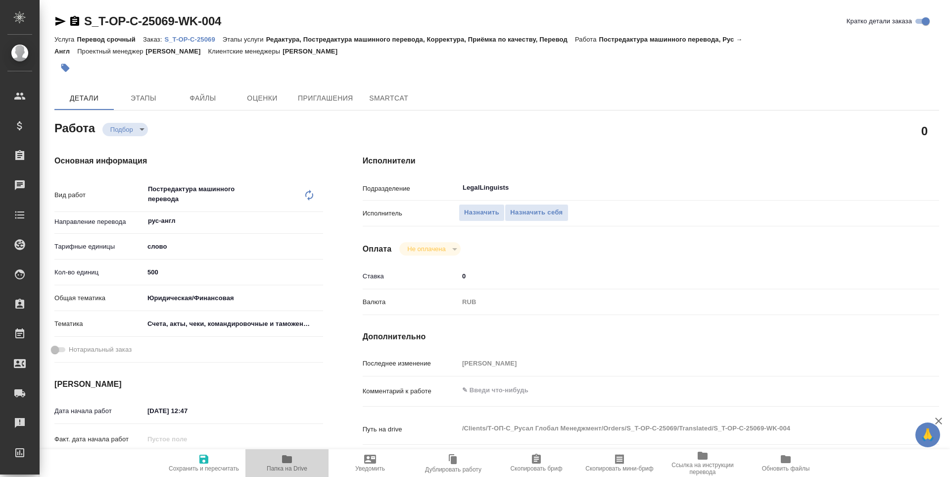
click at [281, 460] on icon "button" at bounding box center [287, 459] width 12 height 12
click at [516, 208] on span "Назначить себя" at bounding box center [536, 212] width 52 height 11
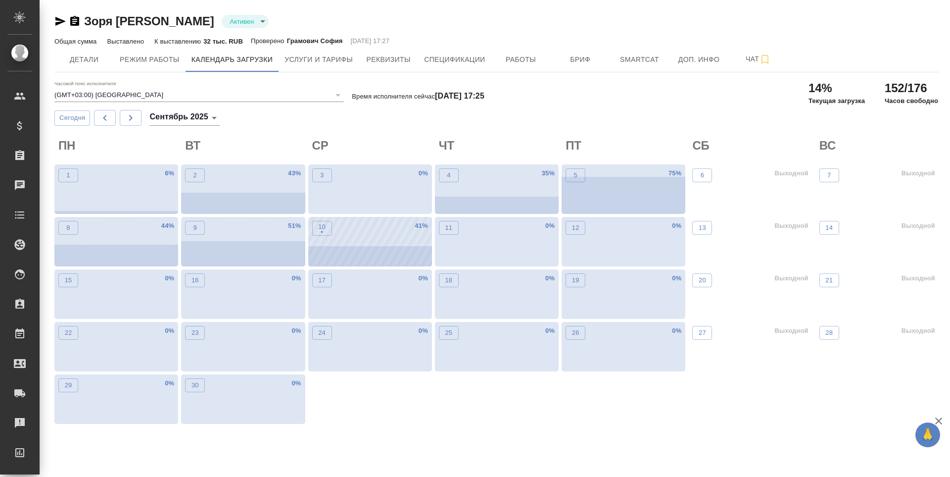
click at [329, 239] on div "10 •" at bounding box center [322, 244] width 20 height 46
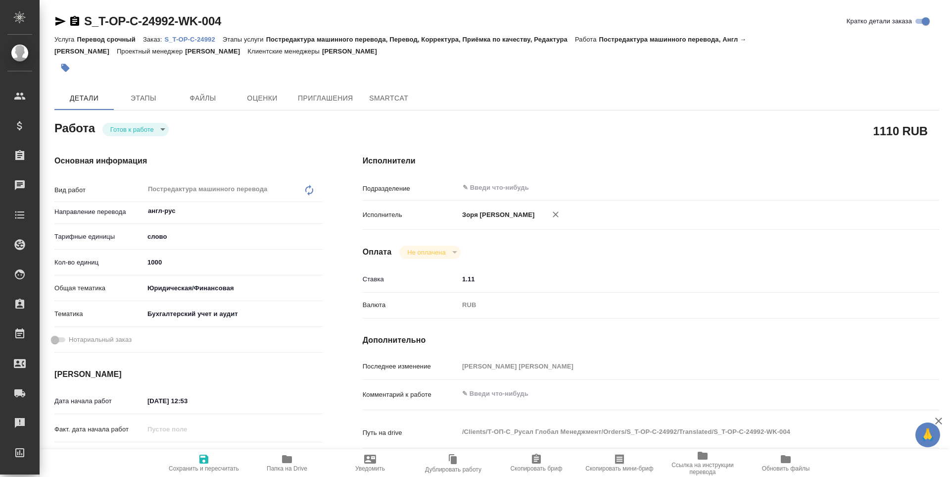
type textarea "x"
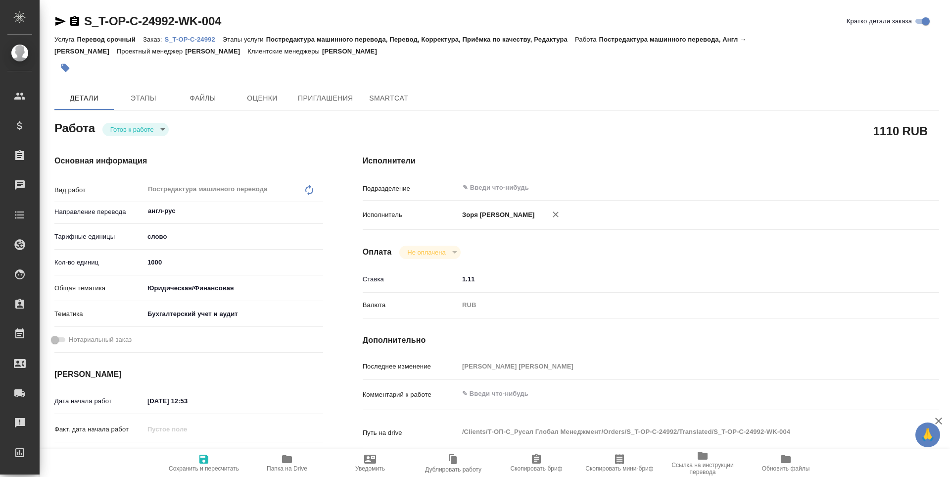
type textarea "x"
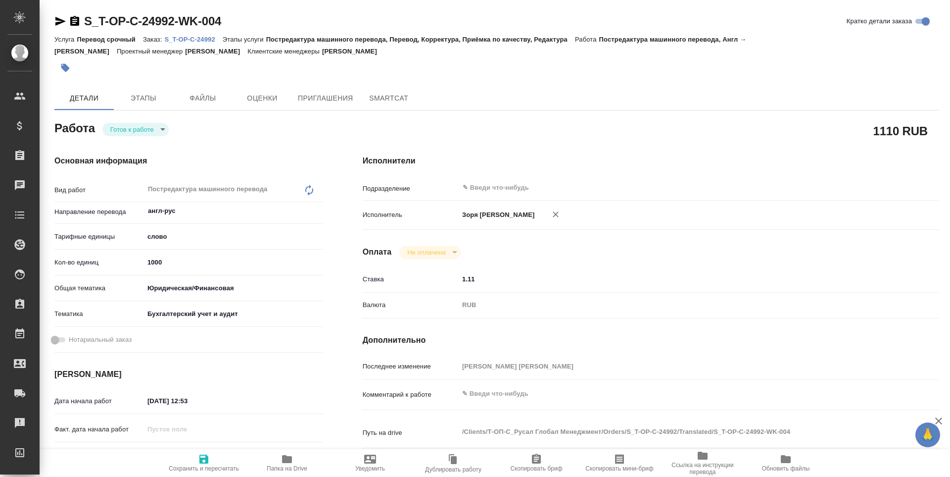
click at [279, 458] on span "Папка на Drive" at bounding box center [286, 462] width 71 height 19
type textarea "x"
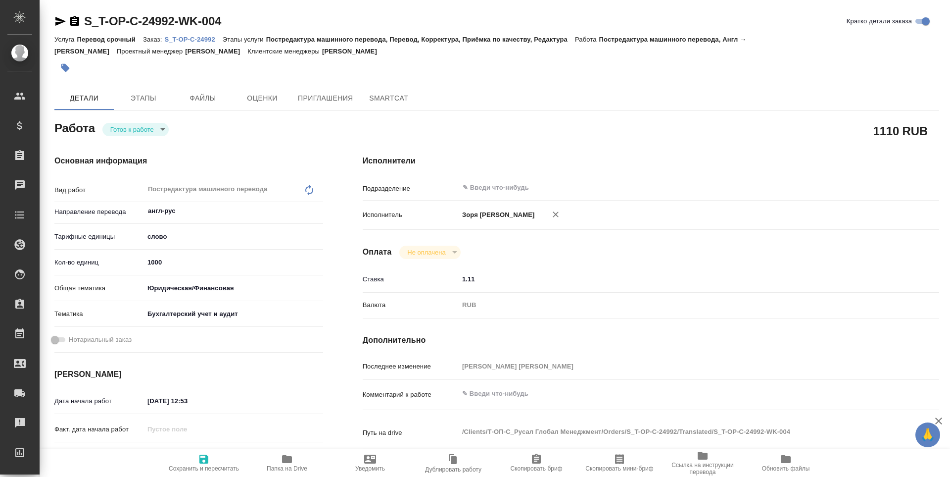
type textarea "x"
click at [139, 126] on body "🙏 .cls-1 fill:#fff; AWATERA Zoria Tatiana Клиенты Спецификации Заказы Чаты Todo…" at bounding box center [475, 238] width 950 height 477
type textarea "x"
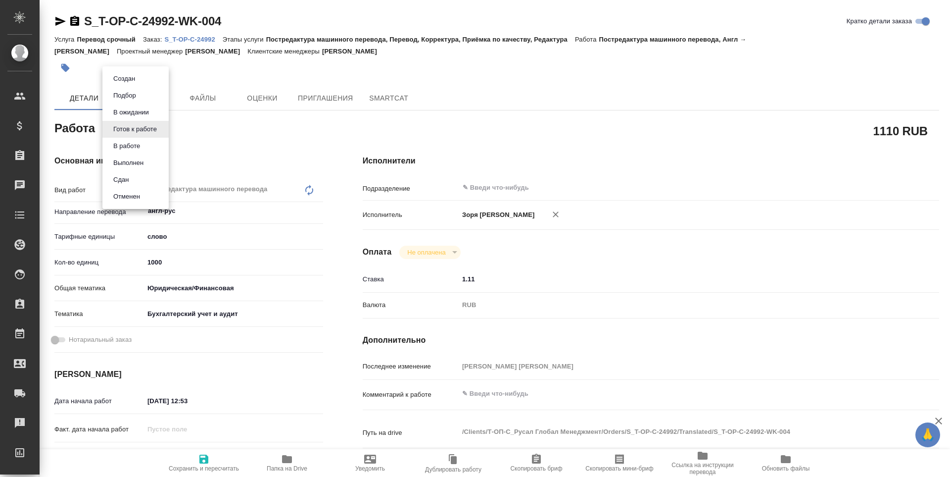
type textarea "x"
click at [136, 145] on button "В работе" at bounding box center [126, 146] width 33 height 11
type textarea "x"
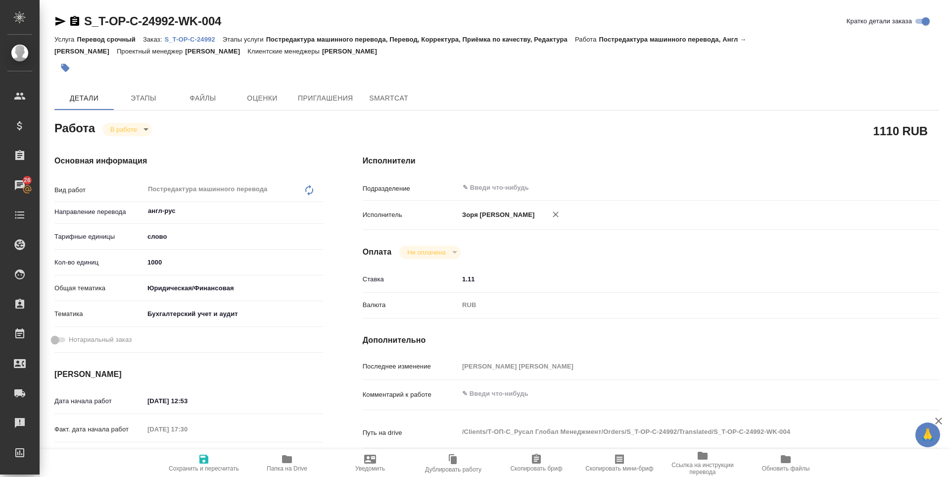
type textarea "x"
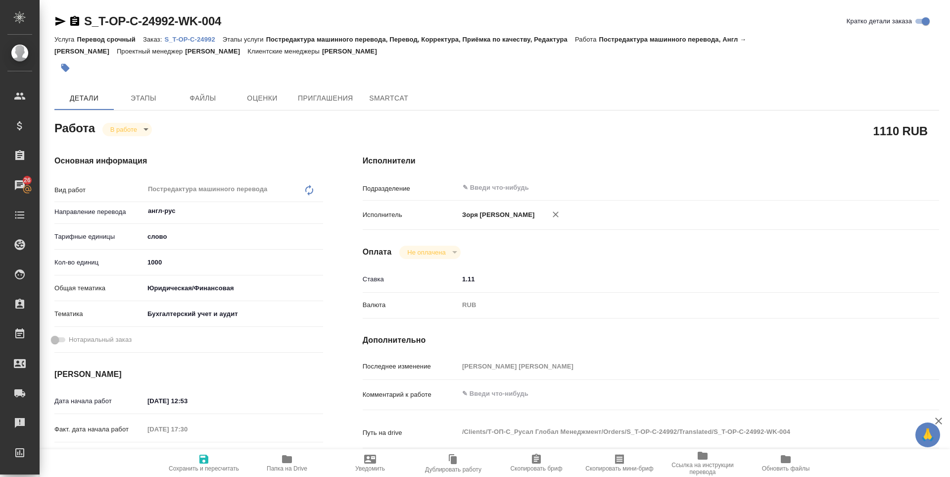
type textarea "x"
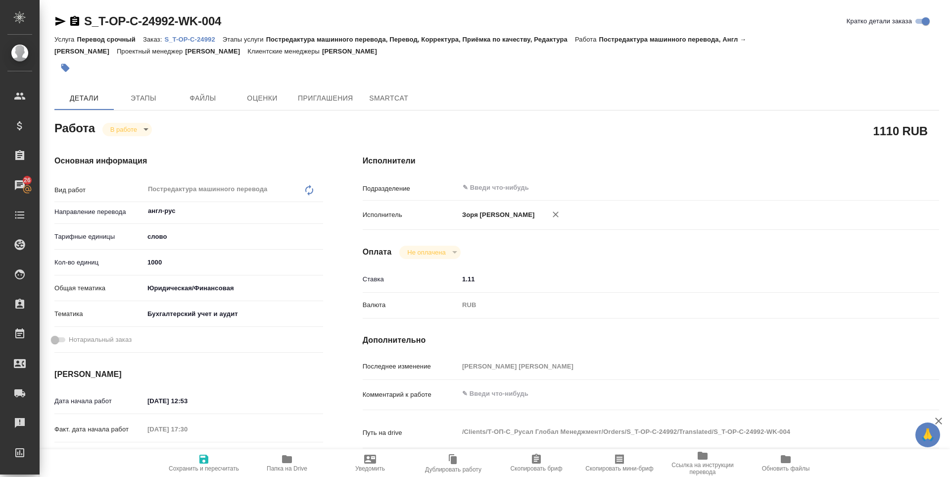
type textarea "x"
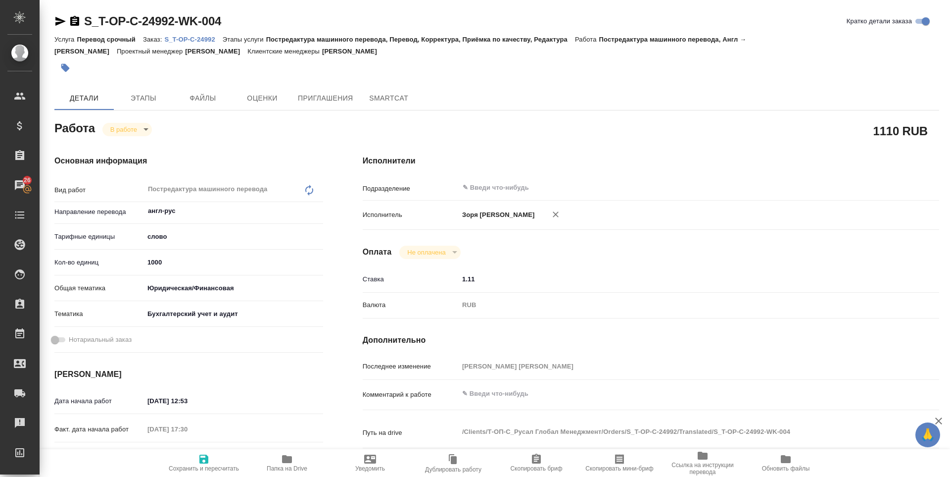
type textarea "x"
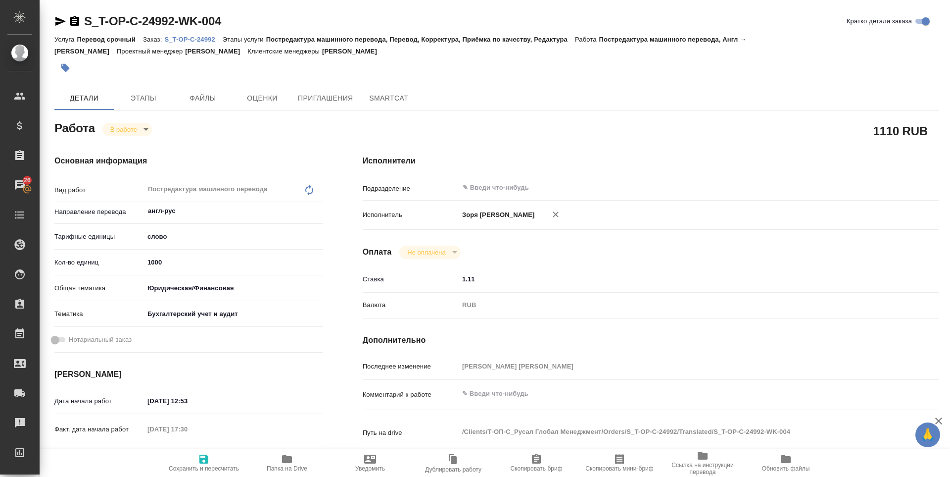
type textarea "x"
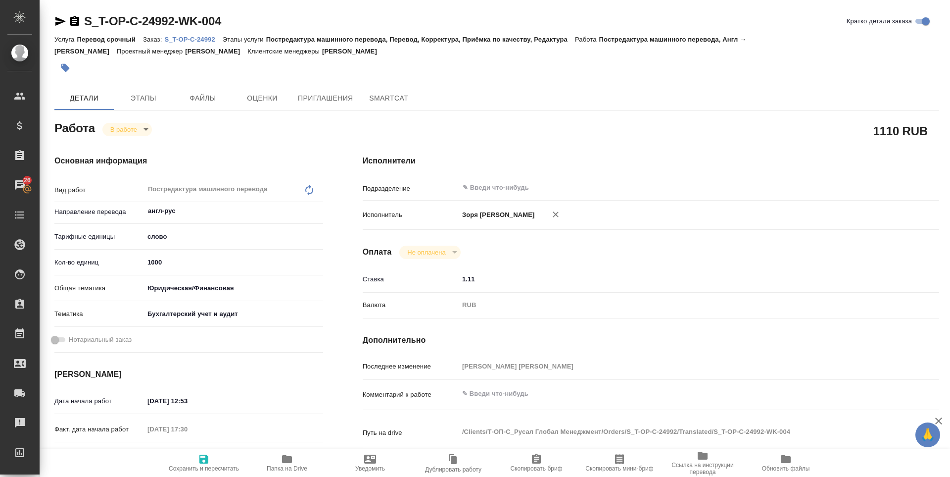
type textarea "x"
